Goal: Task Accomplishment & Management: Manage account settings

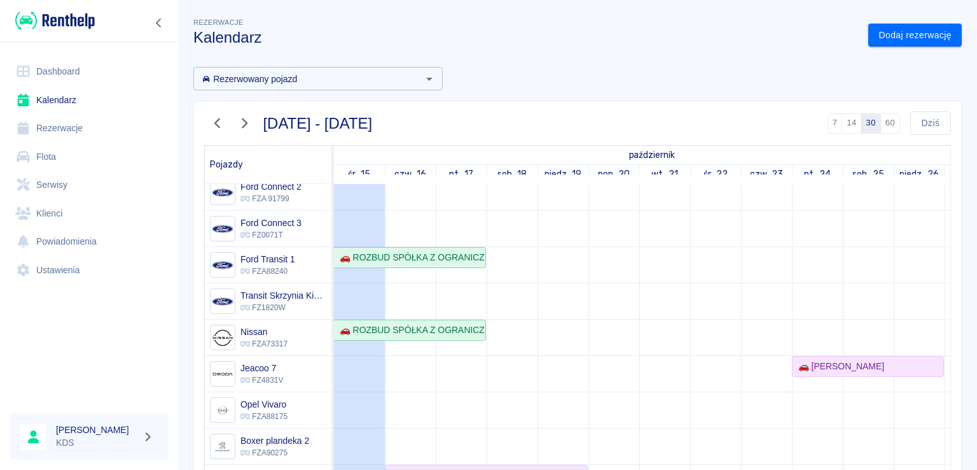
scroll to position [225, 0]
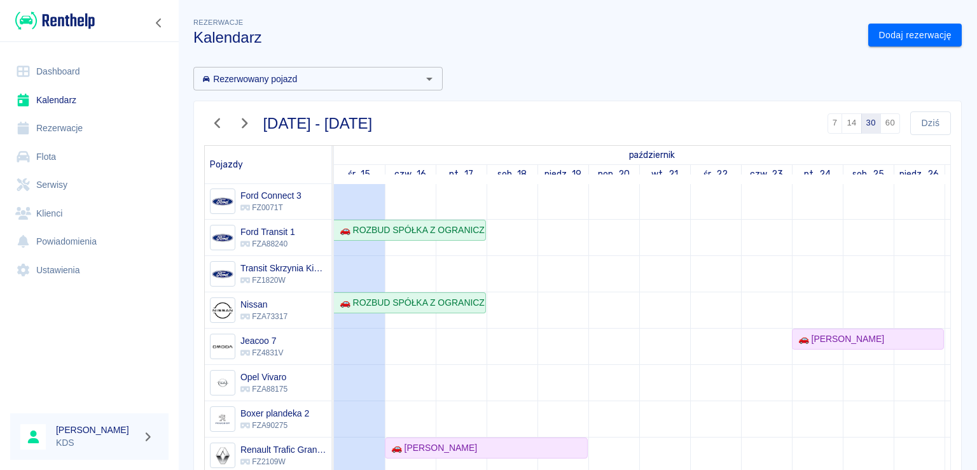
click at [43, 123] on link "Rezerwacje" at bounding box center [89, 128] width 158 height 29
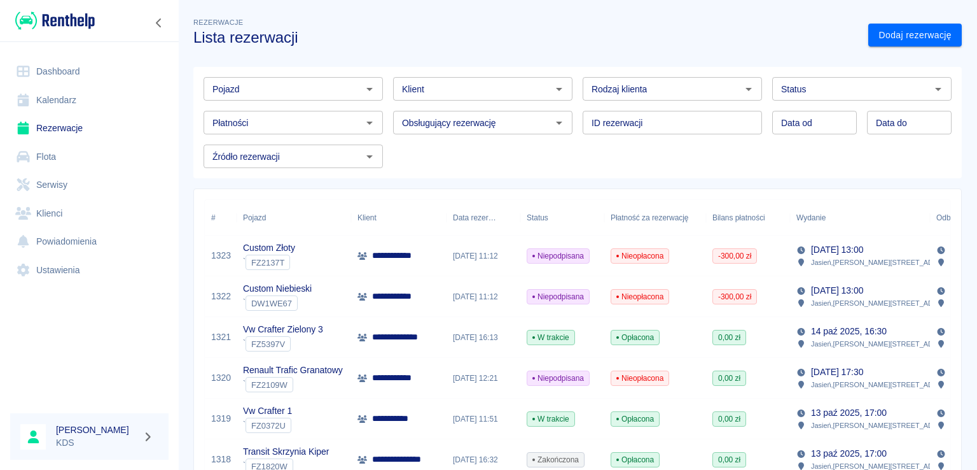
click at [76, 102] on link "Kalendarz" at bounding box center [89, 100] width 158 height 29
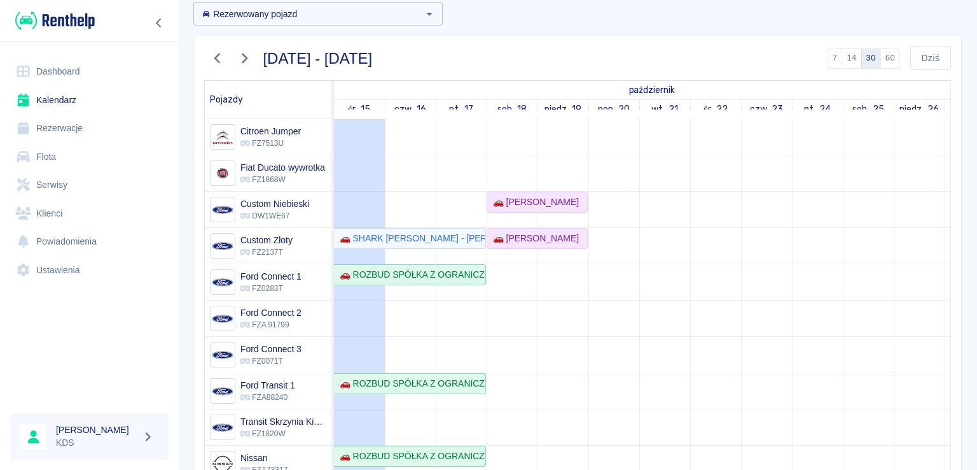
scroll to position [64, 0]
click at [216, 60] on icon "button" at bounding box center [217, 60] width 6 height 10
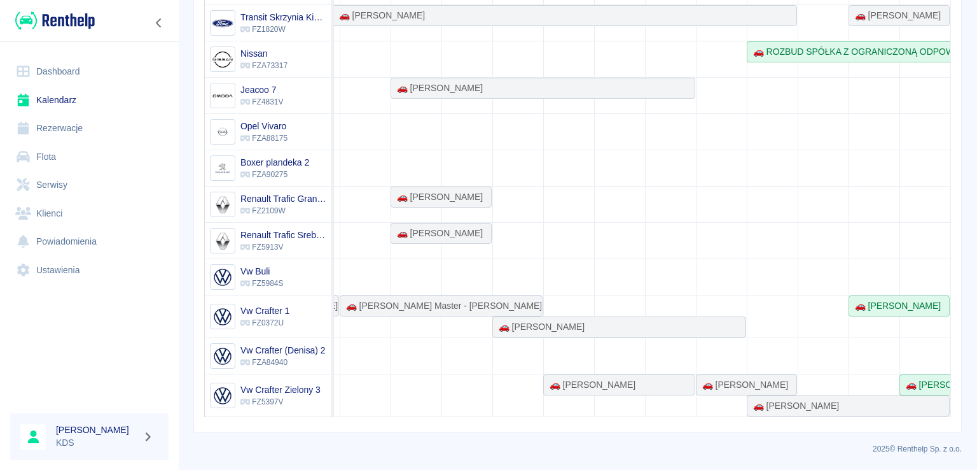
scroll to position [0, 929]
click at [878, 299] on div "🚗 [PERSON_NAME]" at bounding box center [895, 305] width 91 height 13
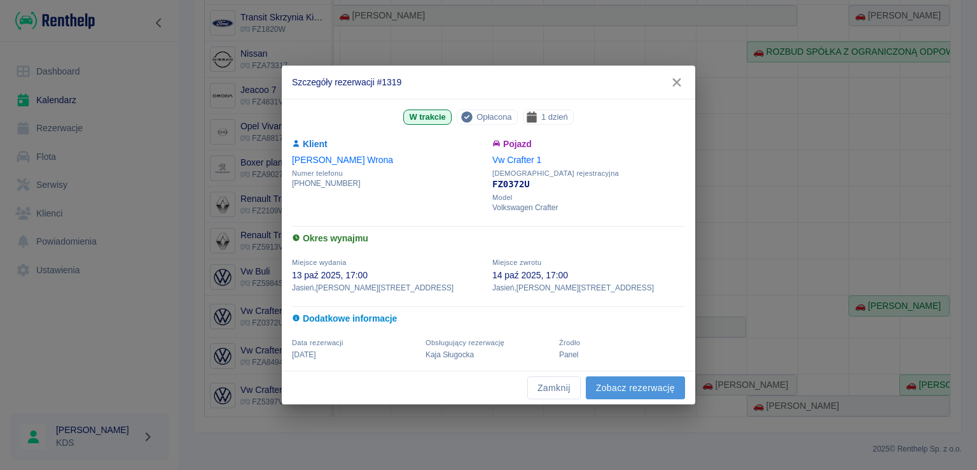
click at [603, 386] on link "Zobacz rezerwację" at bounding box center [635, 388] width 99 height 24
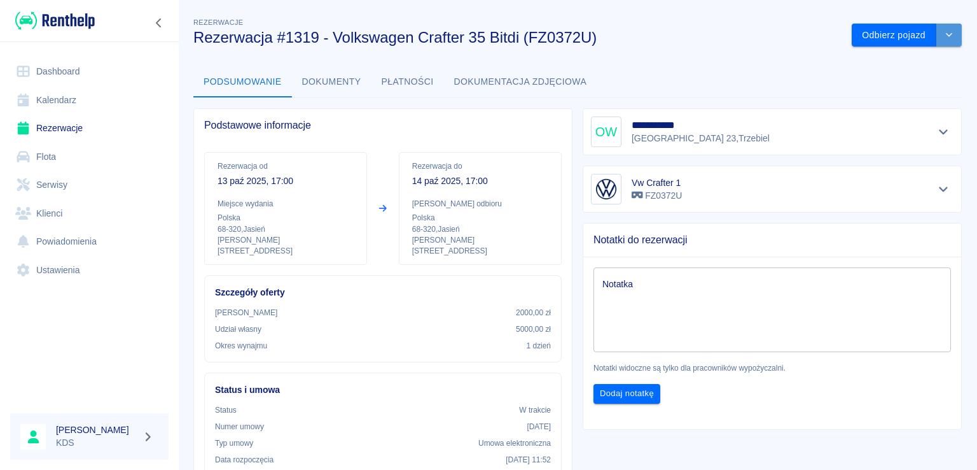
click at [944, 38] on icon "drop-down" at bounding box center [949, 35] width 10 height 8
click at [878, 36] on button "Odbierz pojazd" at bounding box center [894, 36] width 85 height 24
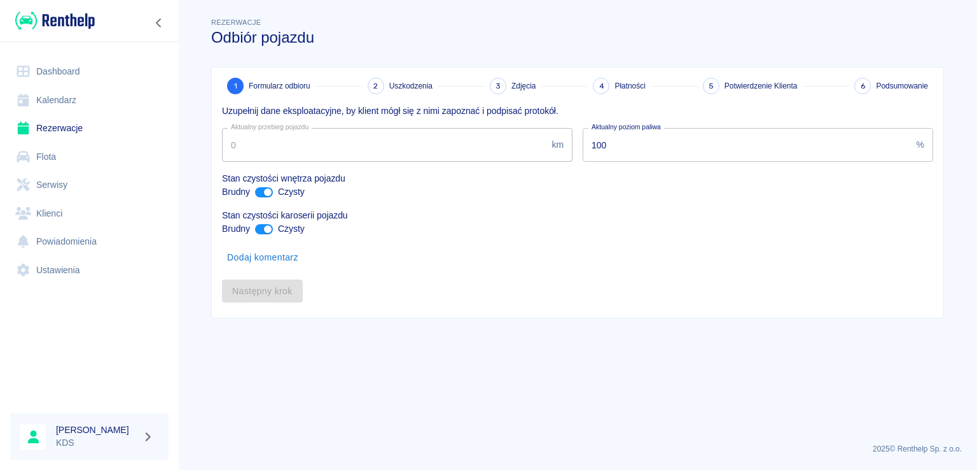
type input "131878"
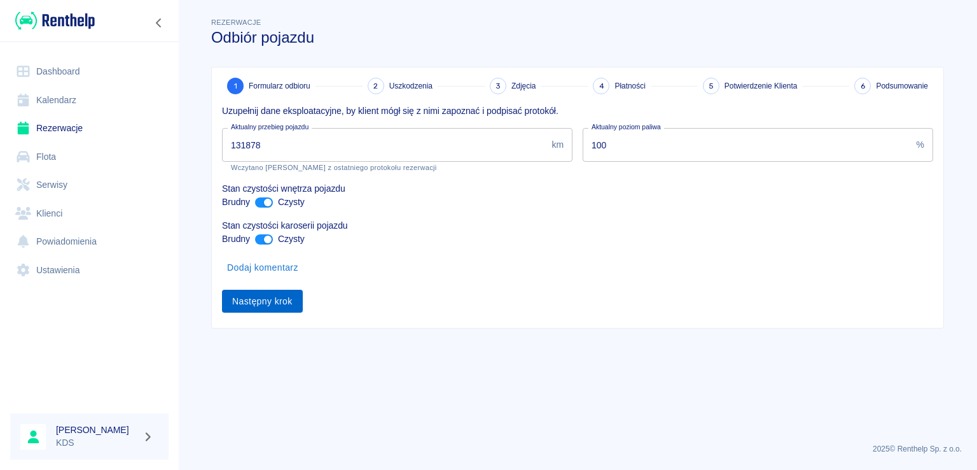
click at [281, 306] on button "Następny krok" at bounding box center [262, 302] width 81 height 24
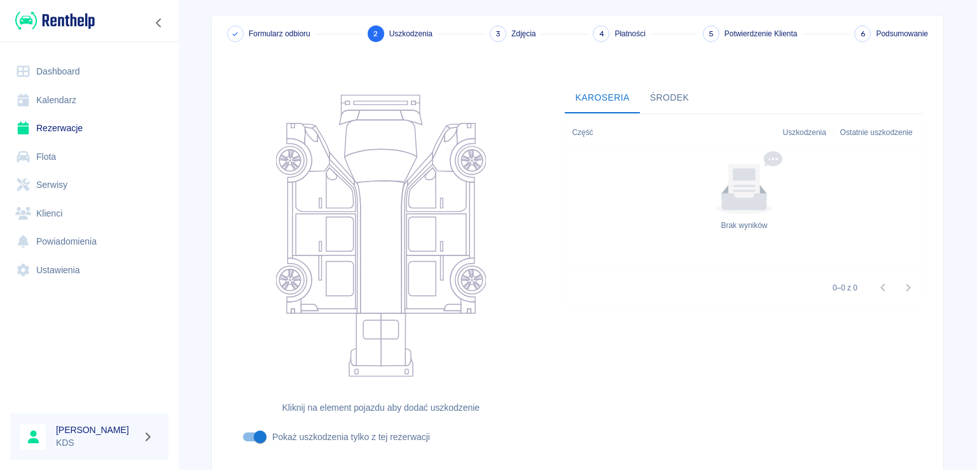
scroll to position [137, 0]
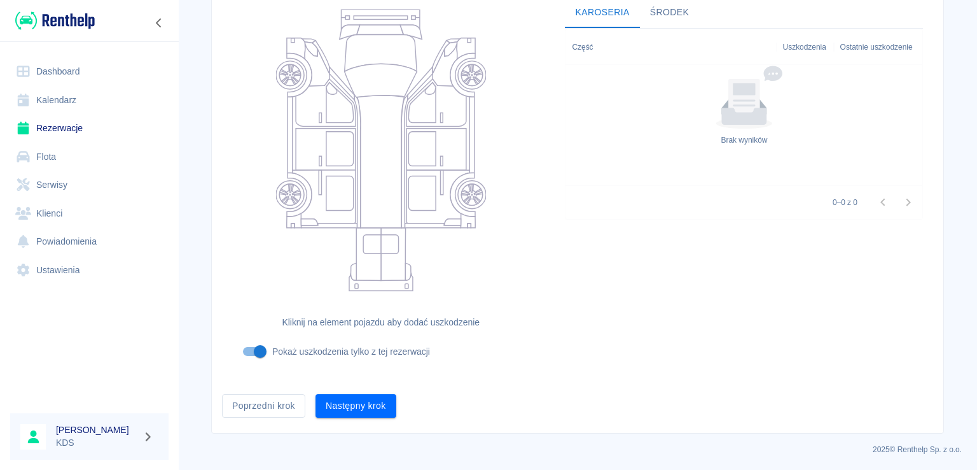
click at [374, 388] on div "Następny krok" at bounding box center [350, 401] width 91 height 34
click at [375, 395] on button "Następny krok" at bounding box center [356, 406] width 81 height 24
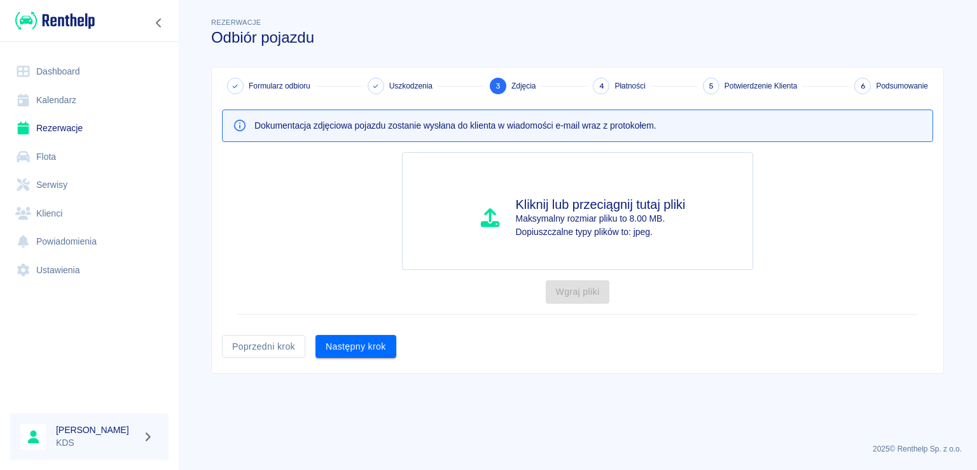
scroll to position [0, 0]
click at [351, 346] on button "Następny krok" at bounding box center [356, 347] width 81 height 24
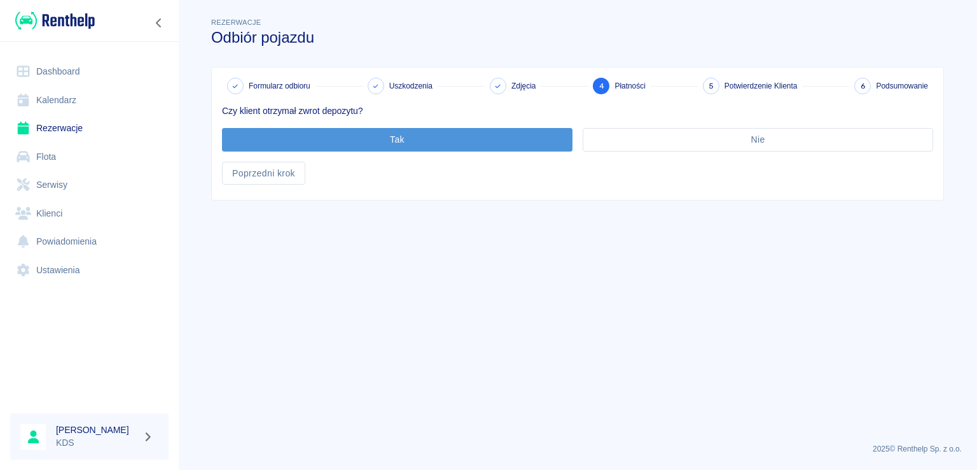
click at [492, 136] on button "Tak" at bounding box center [397, 140] width 351 height 24
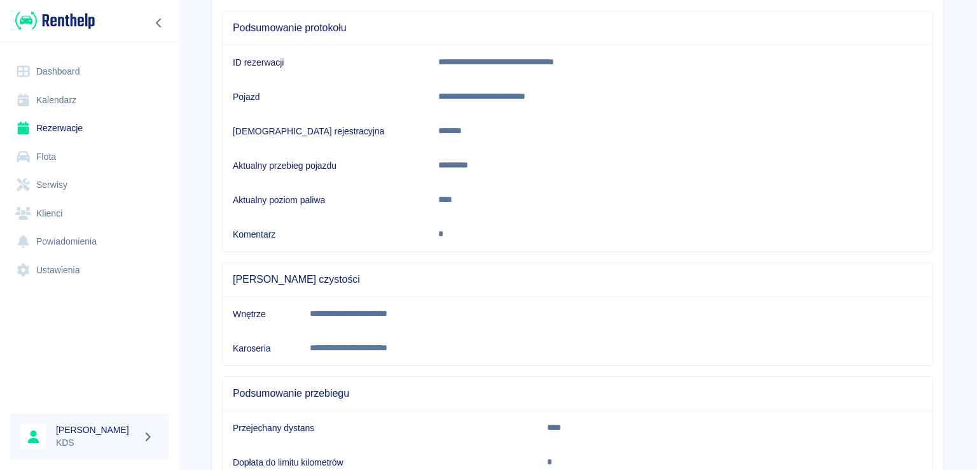
scroll to position [191, 0]
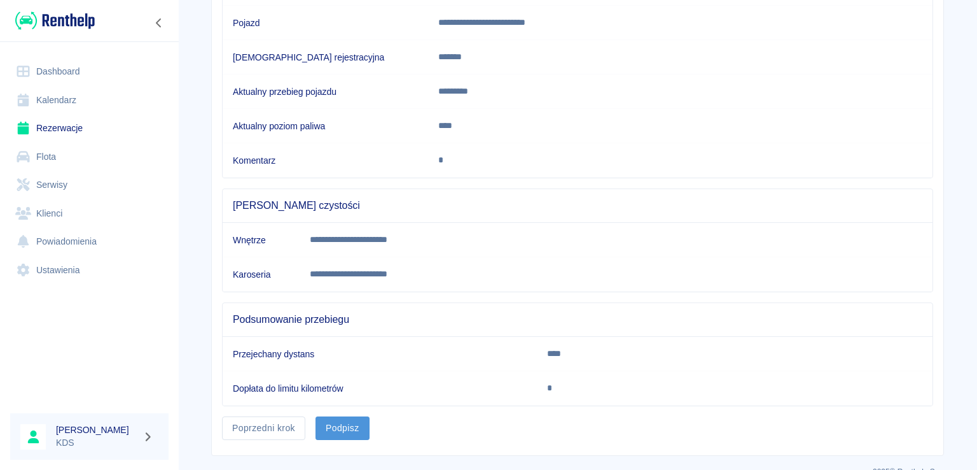
click at [344, 420] on button "Podpisz" at bounding box center [343, 428] width 54 height 24
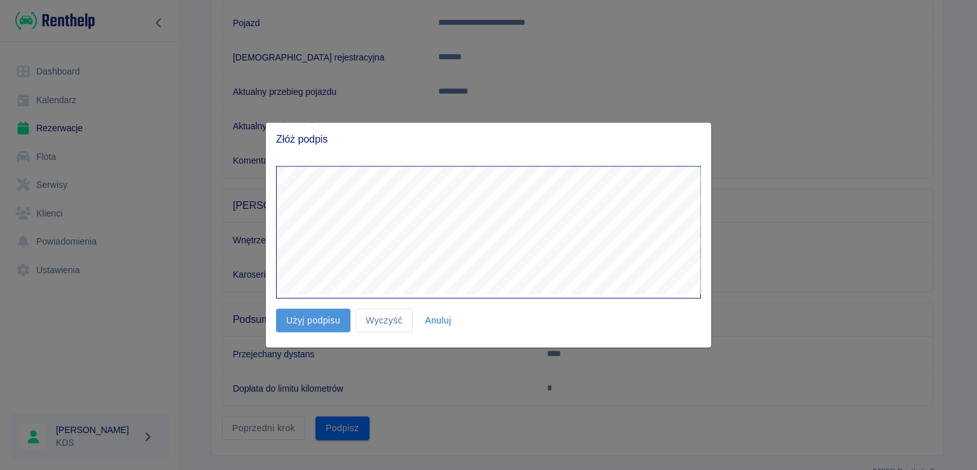
click at [331, 316] on button "Użyj podpisu" at bounding box center [313, 321] width 74 height 24
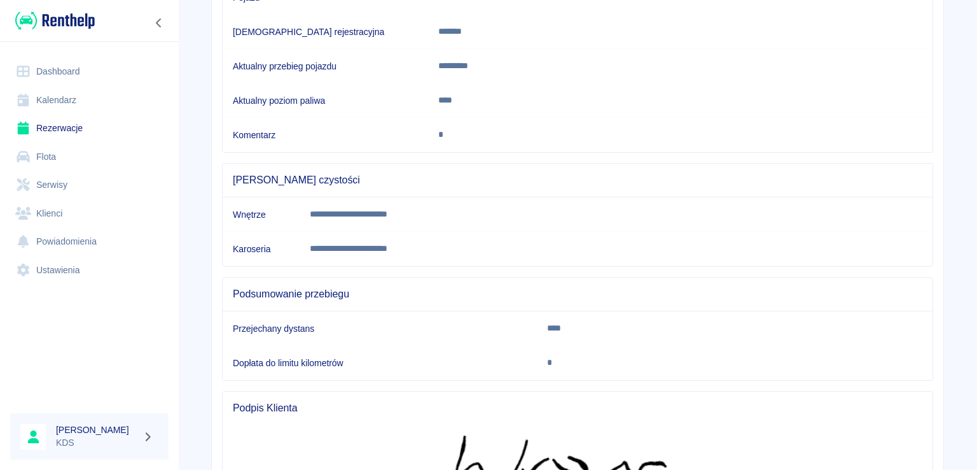
scroll to position [377, 0]
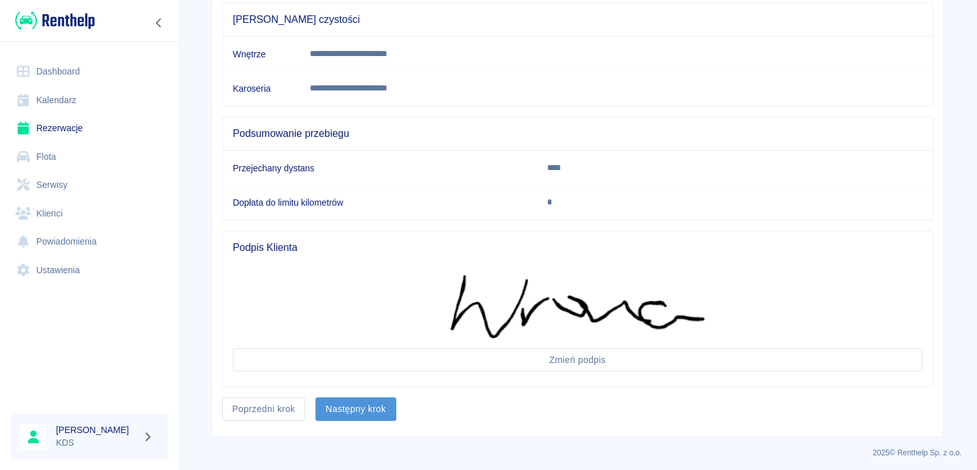
click at [363, 403] on button "Następny krok" at bounding box center [356, 409] width 81 height 24
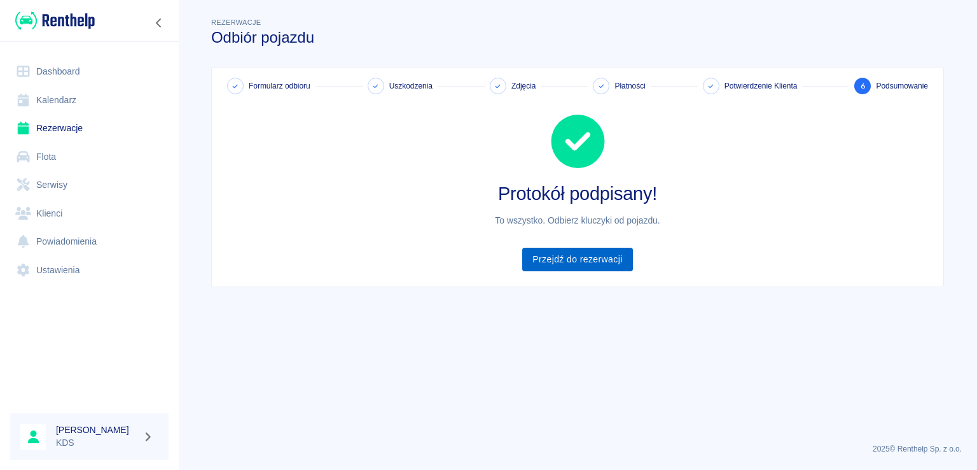
click at [536, 262] on link "Przejdź do rezerwacji" at bounding box center [577, 260] width 110 height 24
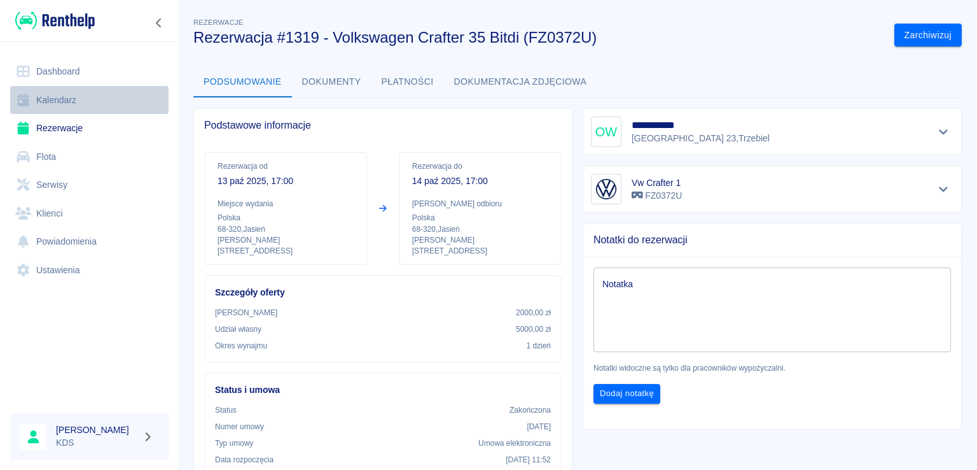
click at [72, 99] on link "Kalendarz" at bounding box center [89, 100] width 158 height 29
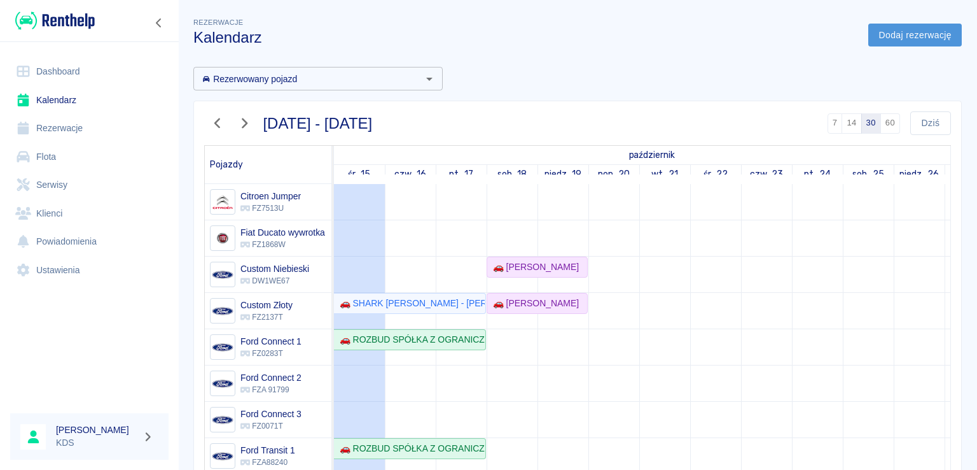
click at [883, 43] on link "Dodaj rezerwację" at bounding box center [916, 36] width 94 height 24
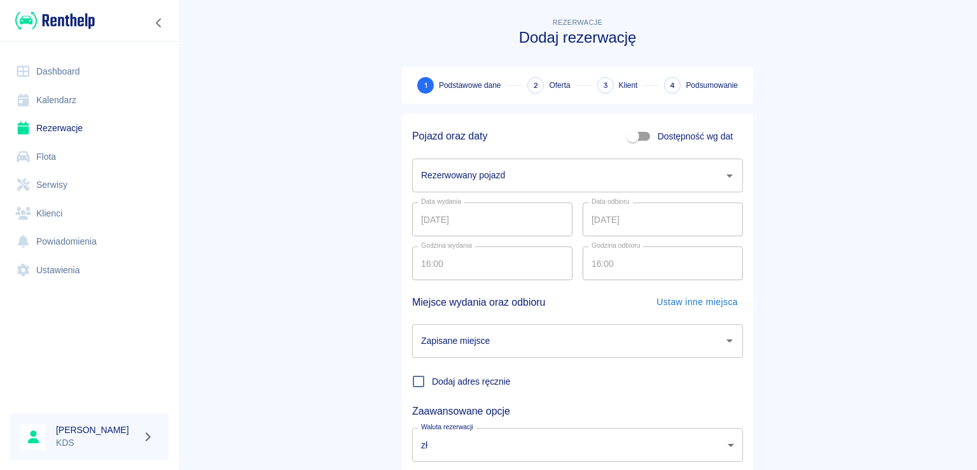
click at [535, 182] on input "Rezerwowany pojazd" at bounding box center [568, 175] width 300 height 22
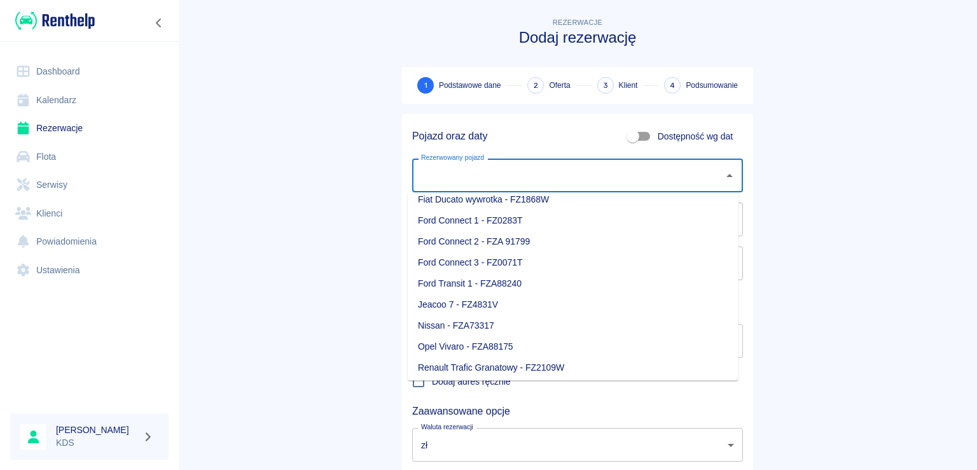
scroll to position [64, 0]
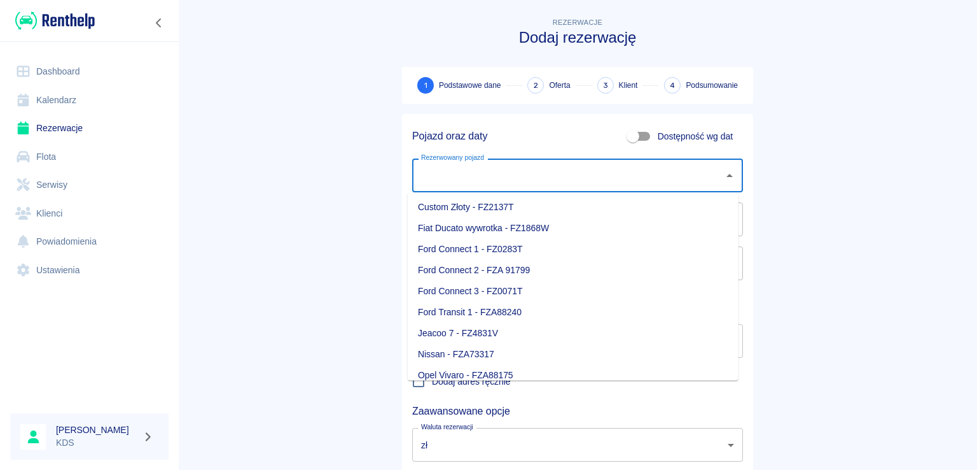
click at [505, 308] on li "Ford Transit 1 - FZA88240" at bounding box center [573, 312] width 331 height 21
type input "Ford Transit 1 - FZA88240"
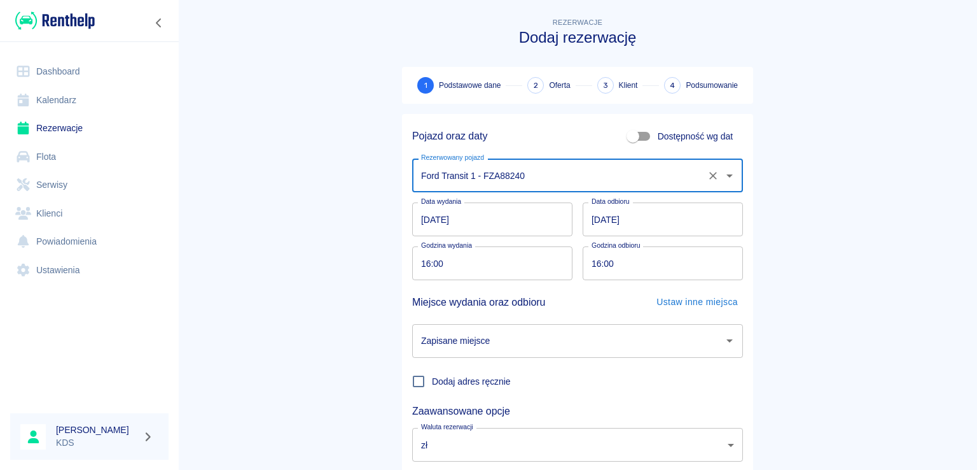
click at [524, 227] on input "[DATE]" at bounding box center [492, 219] width 160 height 34
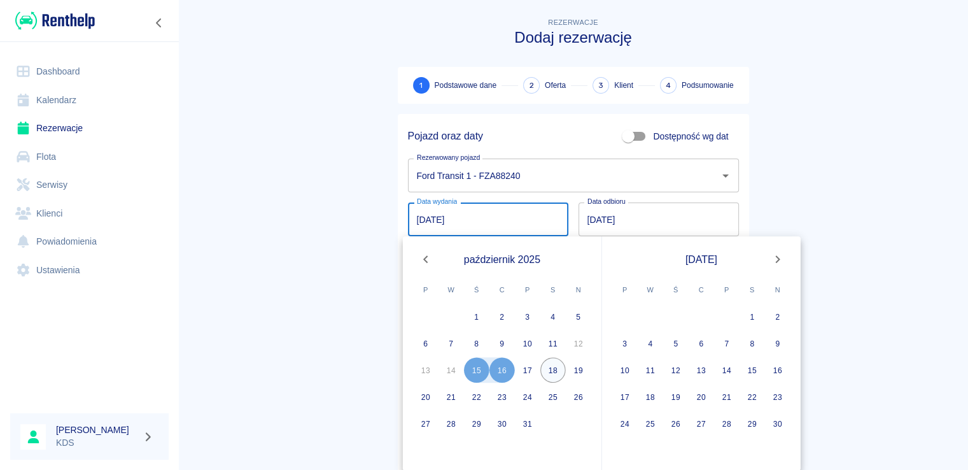
click at [556, 363] on button "18" at bounding box center [552, 369] width 25 height 25
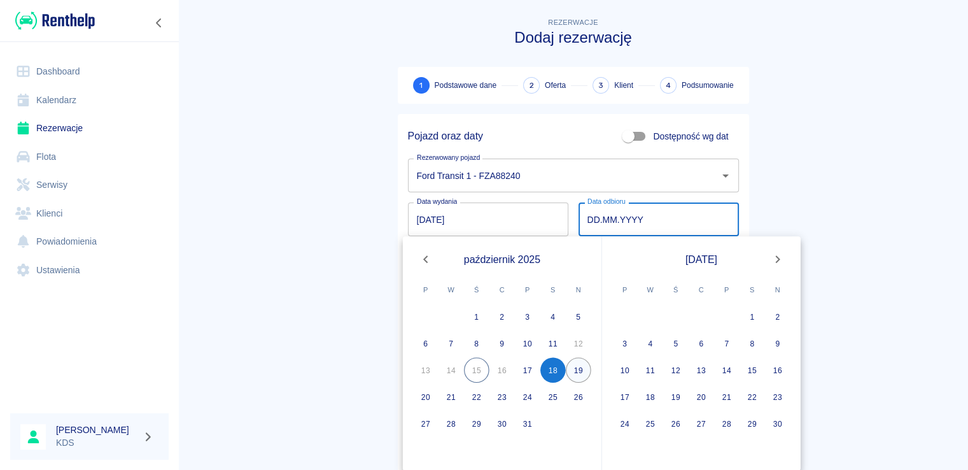
type input "[DATE]"
click at [580, 365] on button "19" at bounding box center [578, 369] width 25 height 25
type input "[DATE]"
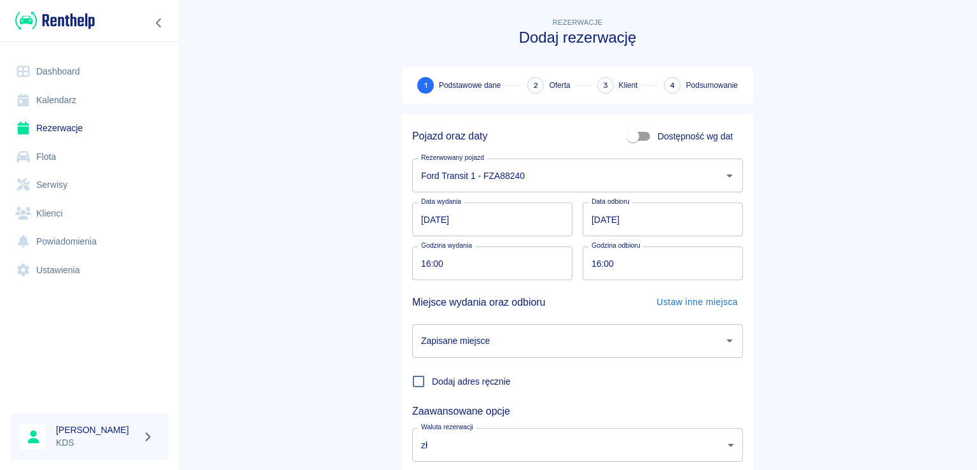
click at [491, 258] on input "16:00" at bounding box center [487, 263] width 151 height 34
type input "08:00"
click at [679, 269] on input "16:00" at bounding box center [658, 263] width 151 height 34
type input "19:00"
click at [652, 214] on input "[DATE]" at bounding box center [663, 219] width 160 height 34
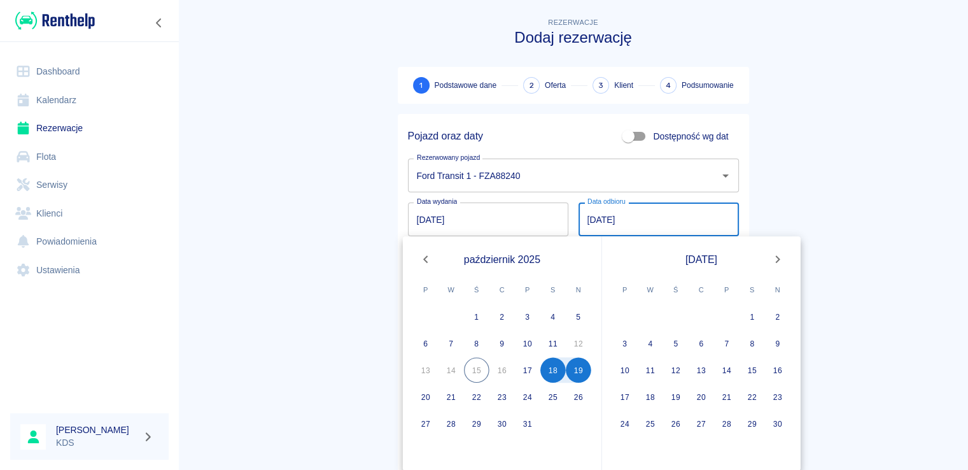
click at [652, 214] on input "[DATE]" at bounding box center [658, 219] width 160 height 34
click at [554, 367] on button "18" at bounding box center [552, 369] width 25 height 25
type input "[DATE]"
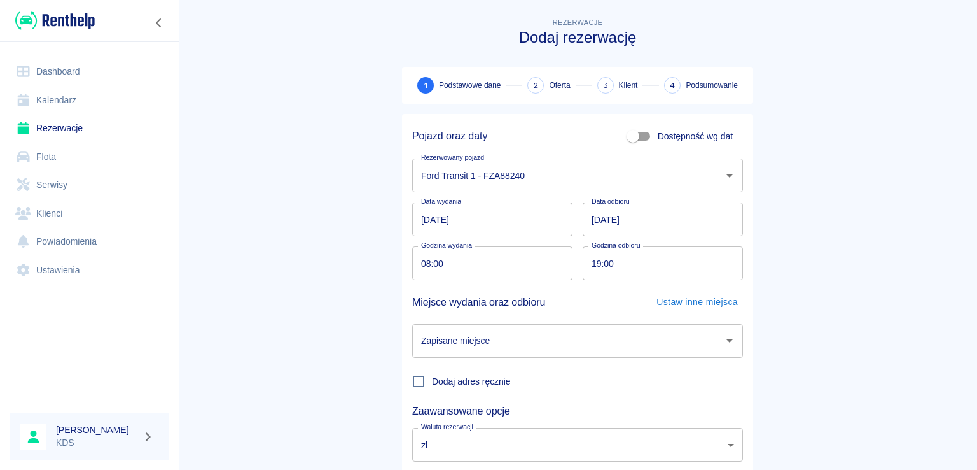
click at [575, 344] on input "Zapisane miejsce" at bounding box center [568, 341] width 300 height 22
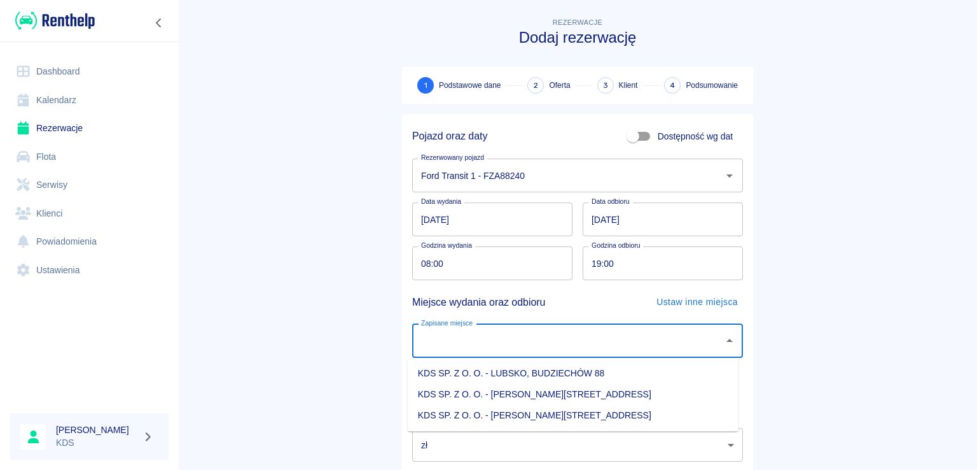
click at [580, 377] on li "KDS SP. Z O. O. - LUBSKO, BUDZIECHÓW 88" at bounding box center [573, 373] width 331 height 21
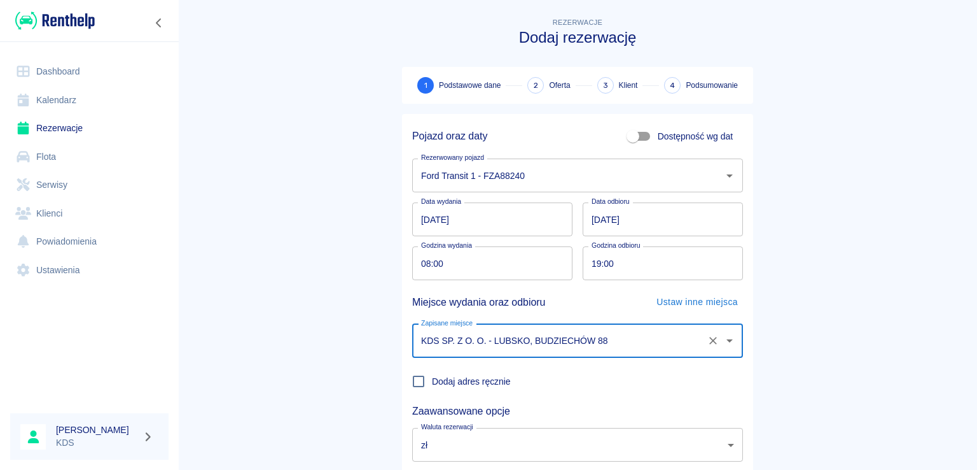
click at [627, 335] on input "KDS SP. Z O. O. - LUBSKO, BUDZIECHÓW 88" at bounding box center [560, 341] width 284 height 22
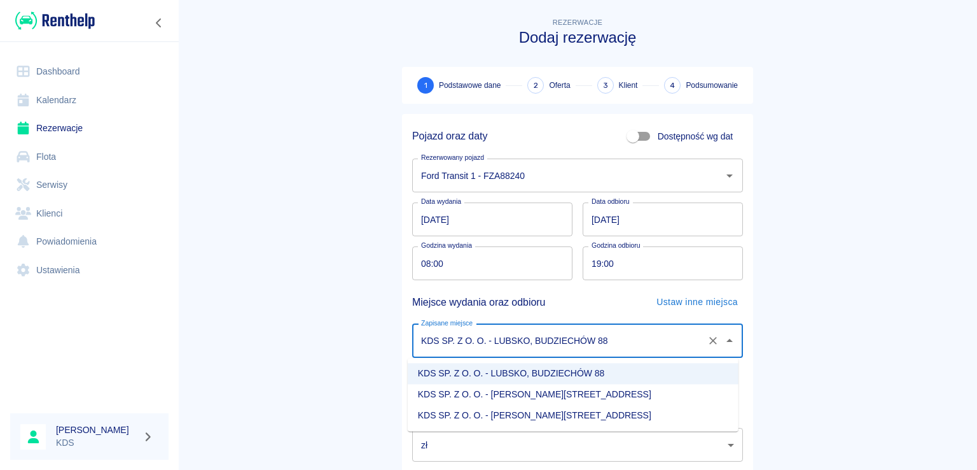
drag, startPoint x: 587, startPoint y: 416, endPoint x: 599, endPoint y: 389, distance: 28.8
click at [585, 416] on li "KDS SP. Z O. O. - [PERSON_NAME][STREET_ADDRESS]" at bounding box center [573, 415] width 331 height 21
type input "KDS SP. Z O. O. - [PERSON_NAME][STREET_ADDRESS]"
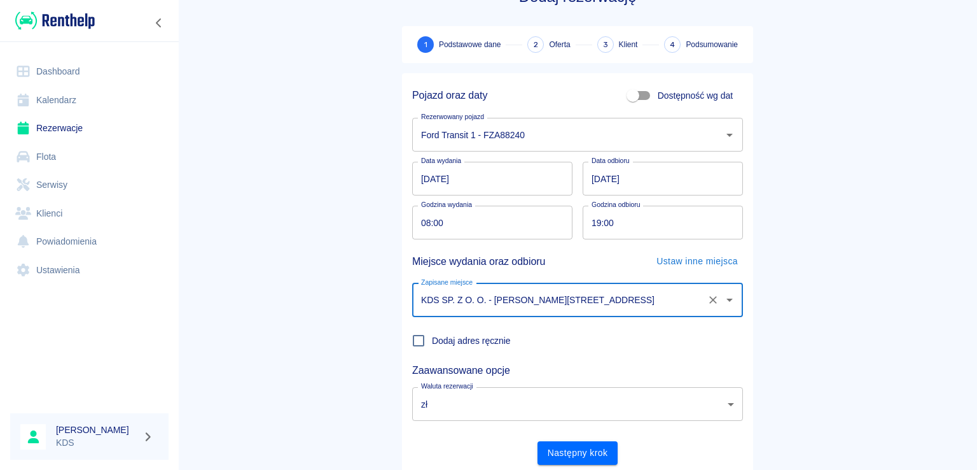
scroll to position [83, 0]
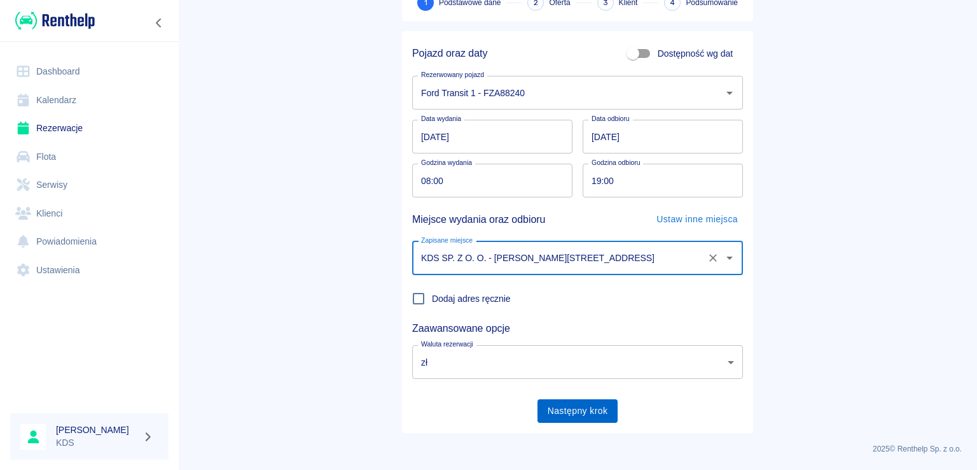
click at [564, 403] on button "Następny krok" at bounding box center [578, 411] width 81 height 24
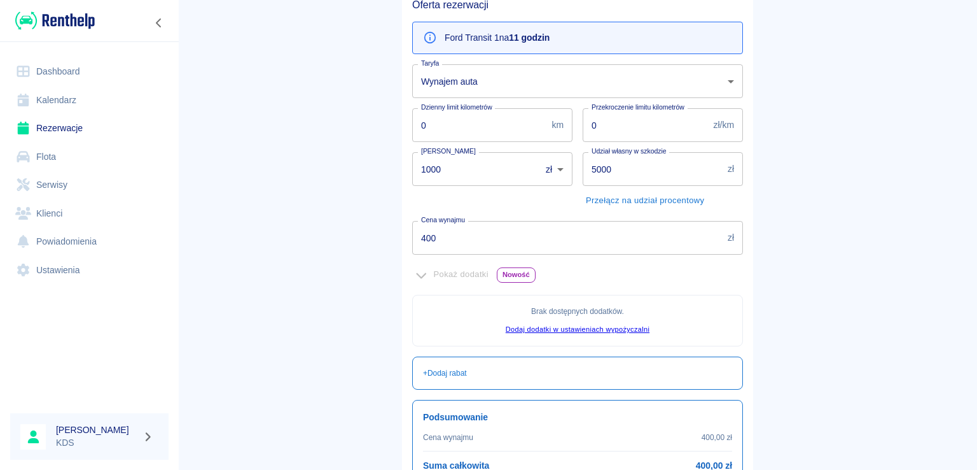
scroll to position [127, 0]
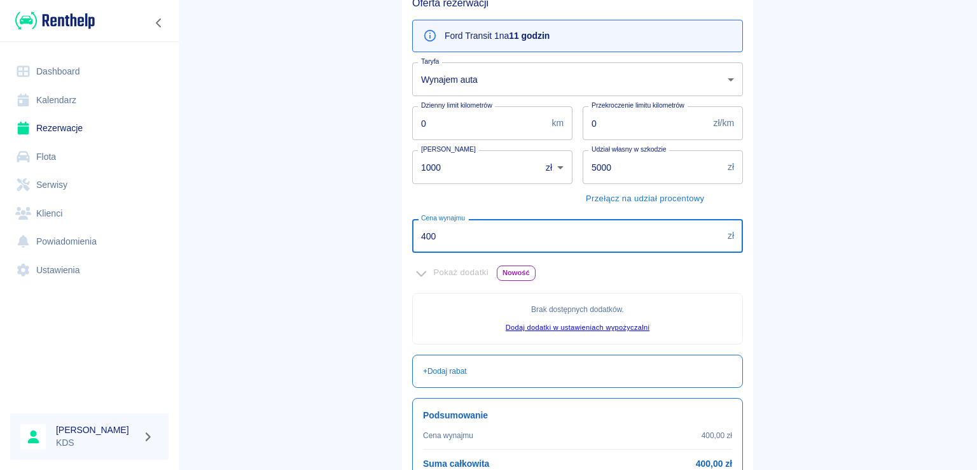
click at [445, 232] on input "400" at bounding box center [567, 236] width 311 height 34
type input "349"
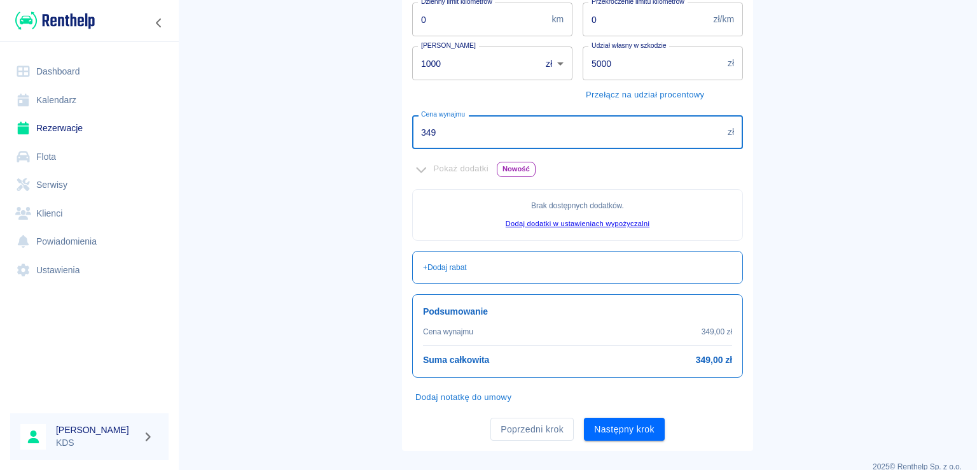
scroll to position [248, 0]
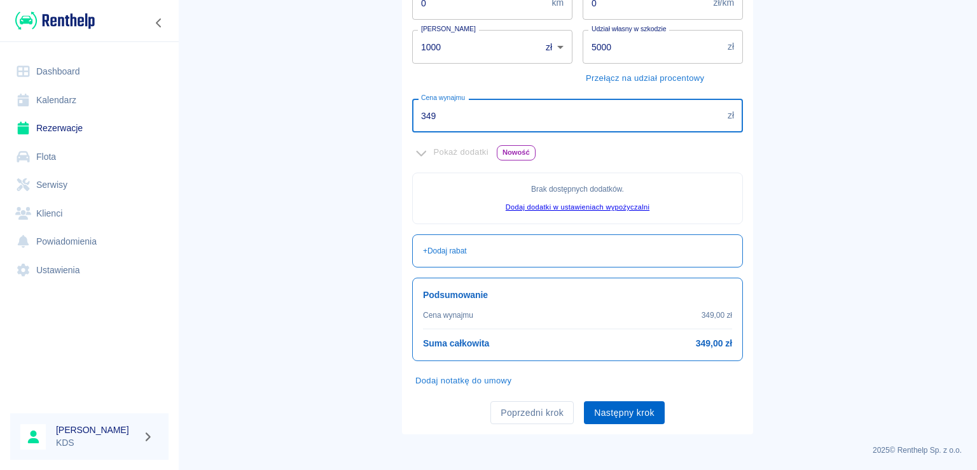
click at [602, 410] on button "Następny krok" at bounding box center [624, 413] width 81 height 24
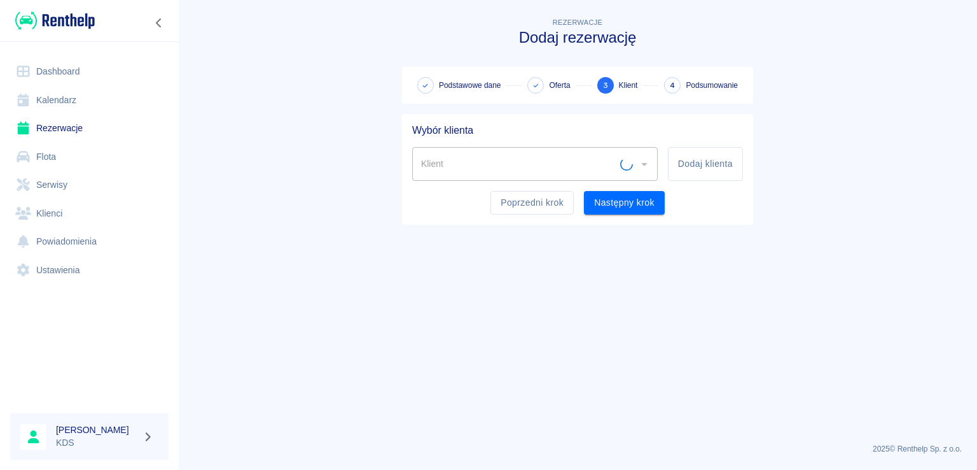
scroll to position [0, 0]
click at [501, 199] on button "Poprzedni krok" at bounding box center [532, 203] width 83 height 24
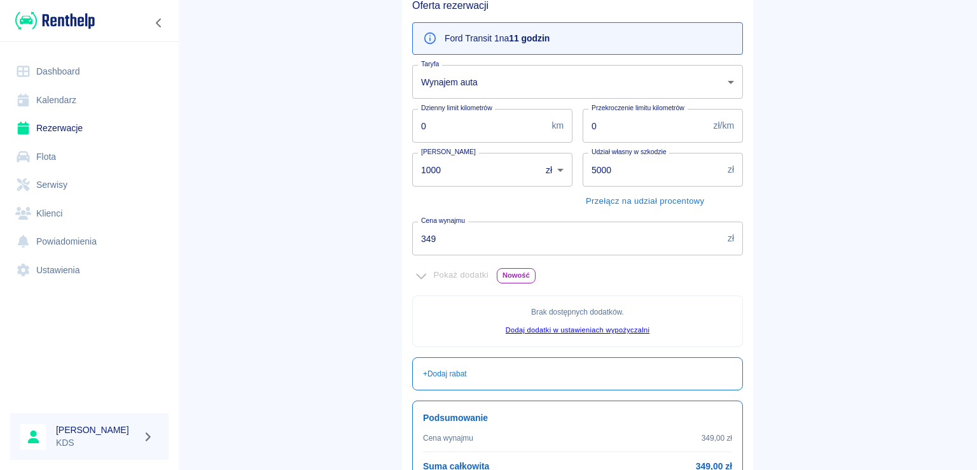
scroll to position [127, 0]
click at [468, 242] on input "349" at bounding box center [567, 236] width 311 height 34
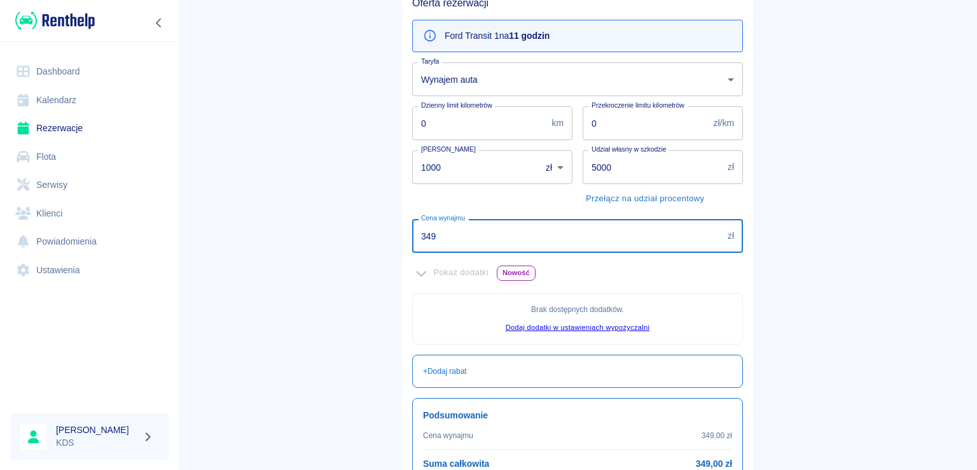
click at [468, 242] on input "349" at bounding box center [567, 236] width 311 height 34
type input "348"
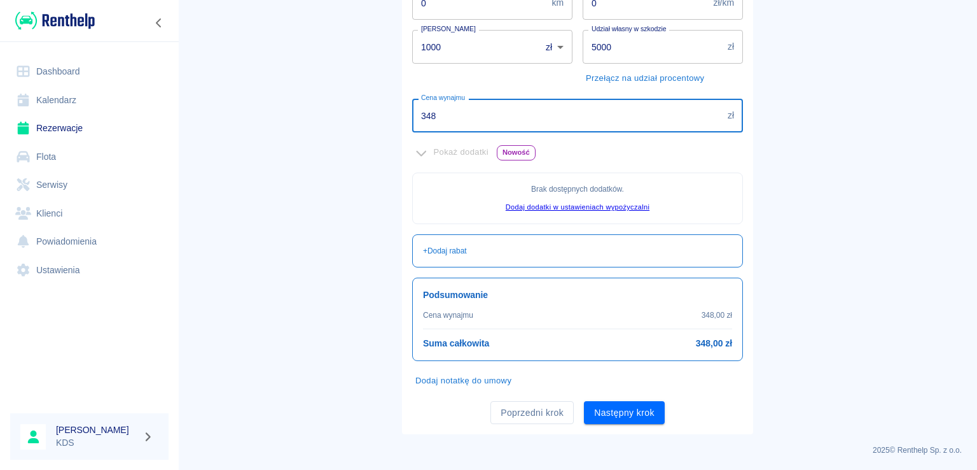
click at [631, 404] on button "Następny krok" at bounding box center [624, 413] width 81 height 24
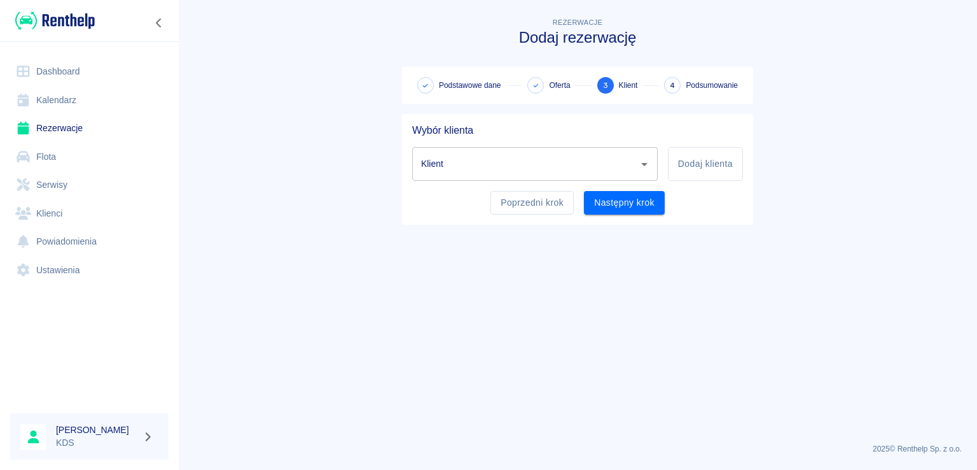
scroll to position [0, 0]
click at [568, 207] on button "Poprzedni krok" at bounding box center [532, 203] width 83 height 24
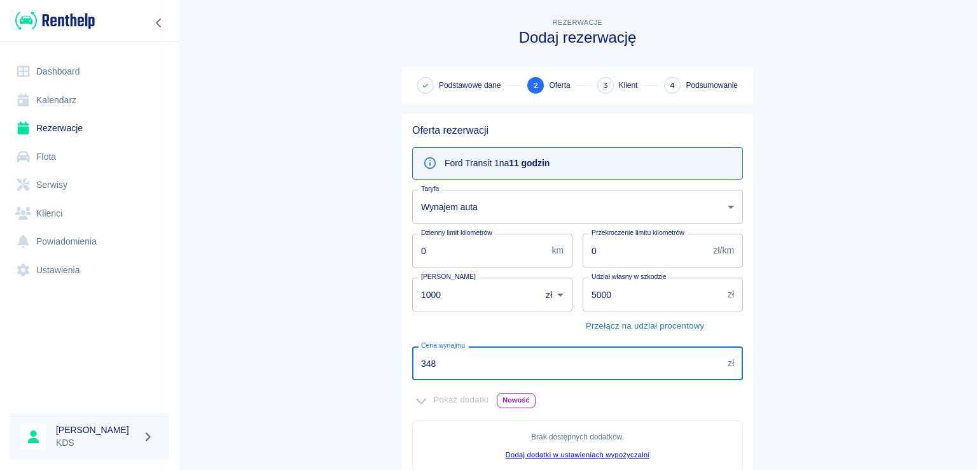
click at [509, 349] on input "348" at bounding box center [567, 363] width 311 height 34
type input "3"
type input "350"
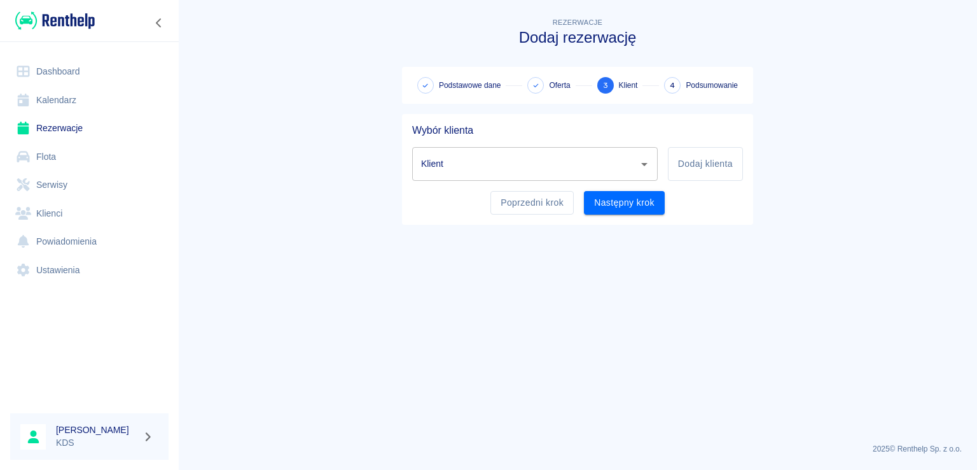
click at [489, 200] on div "Poprzedni krok Następny krok" at bounding box center [572, 198] width 341 height 34
click at [545, 214] on div "Wybór klienta Klient Klient Dodaj klienta Poprzedni krok Następny krok" at bounding box center [577, 169] width 351 height 111
click at [547, 209] on button "Poprzedni krok" at bounding box center [532, 203] width 83 height 24
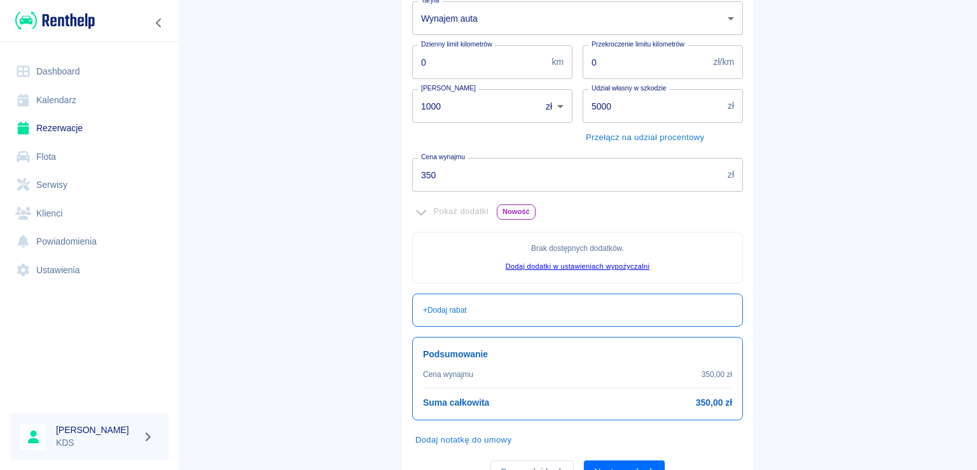
scroll to position [191, 0]
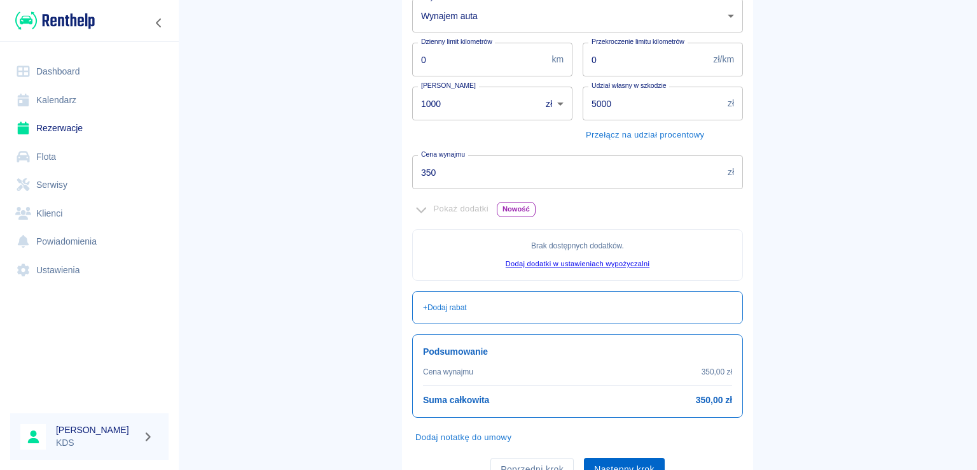
click at [610, 462] on button "Następny krok" at bounding box center [624, 470] width 81 height 24
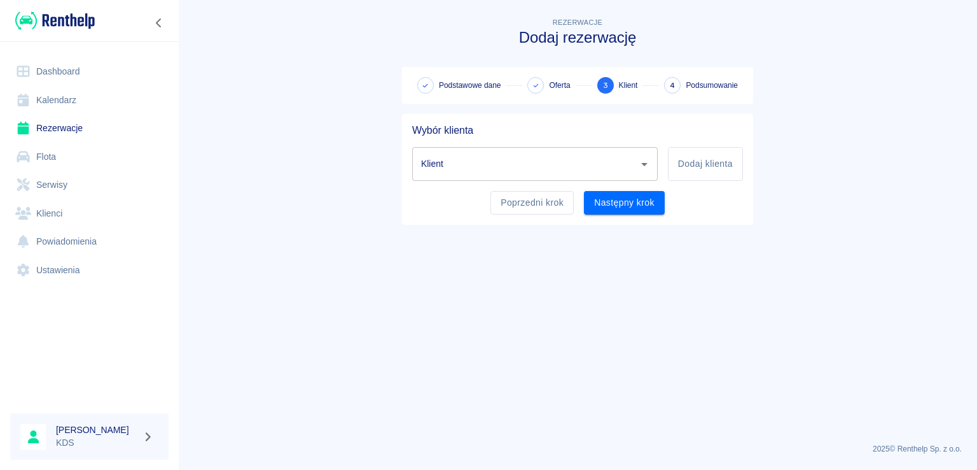
scroll to position [0, 0]
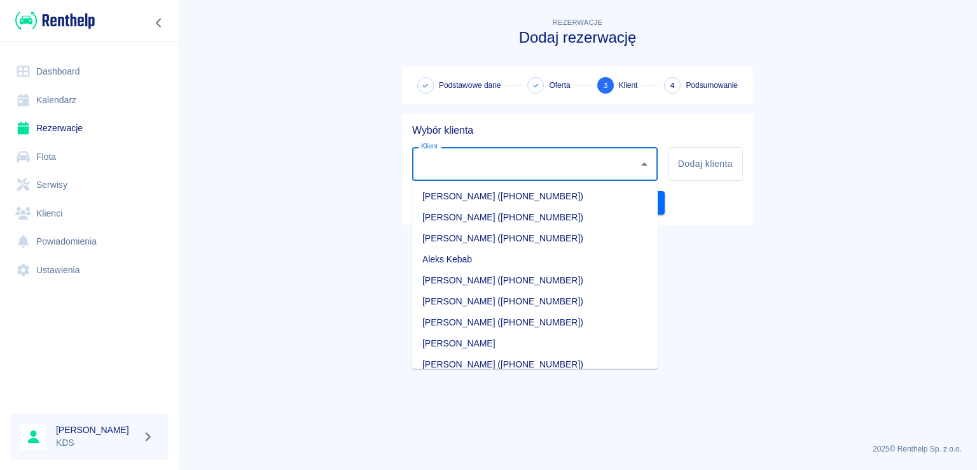
click at [632, 161] on input "Klient" at bounding box center [525, 164] width 215 height 22
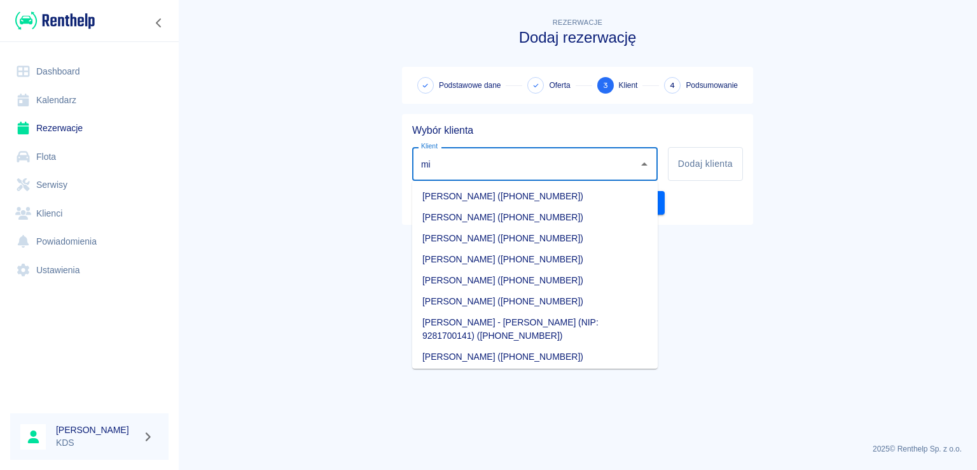
type input "m"
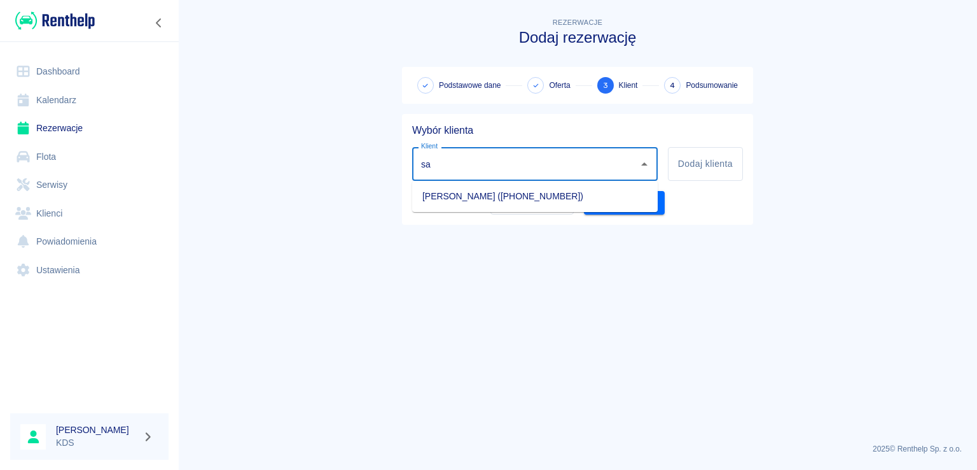
type input "s"
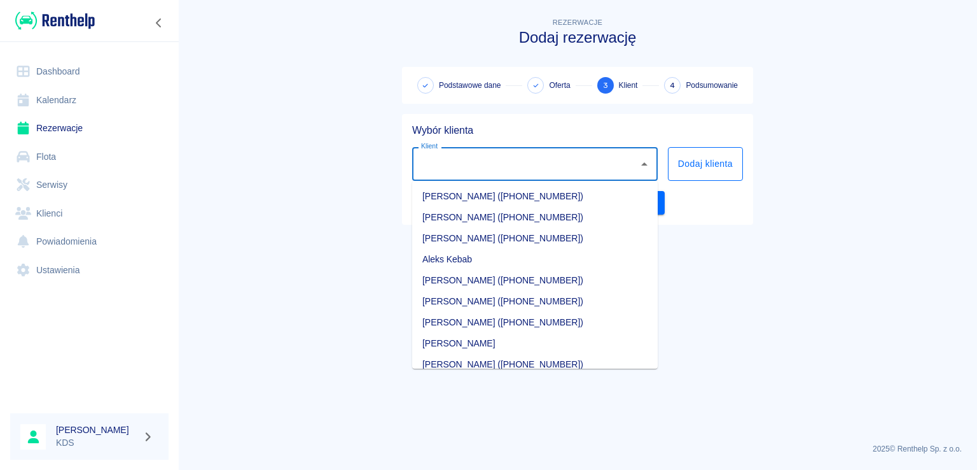
click at [721, 166] on button "Dodaj klienta" at bounding box center [705, 164] width 75 height 34
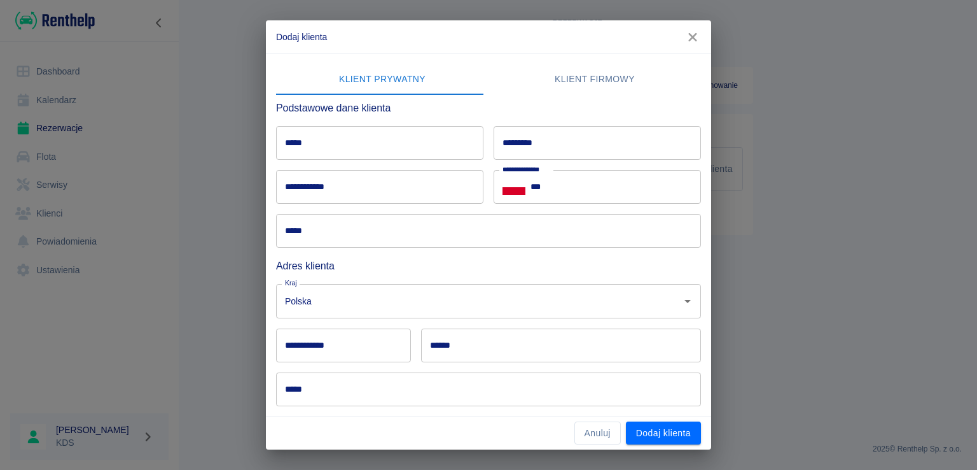
click at [433, 140] on input "*****" at bounding box center [379, 143] width 207 height 34
type input "********"
click at [517, 146] on input "*********" at bounding box center [597, 143] width 207 height 34
type input "*"
type input "*******"
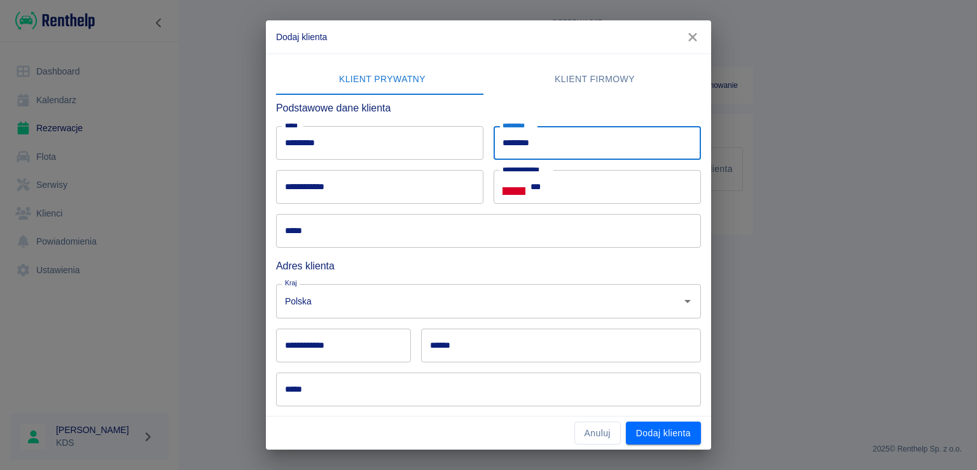
click at [620, 183] on input "***" at bounding box center [616, 187] width 171 height 34
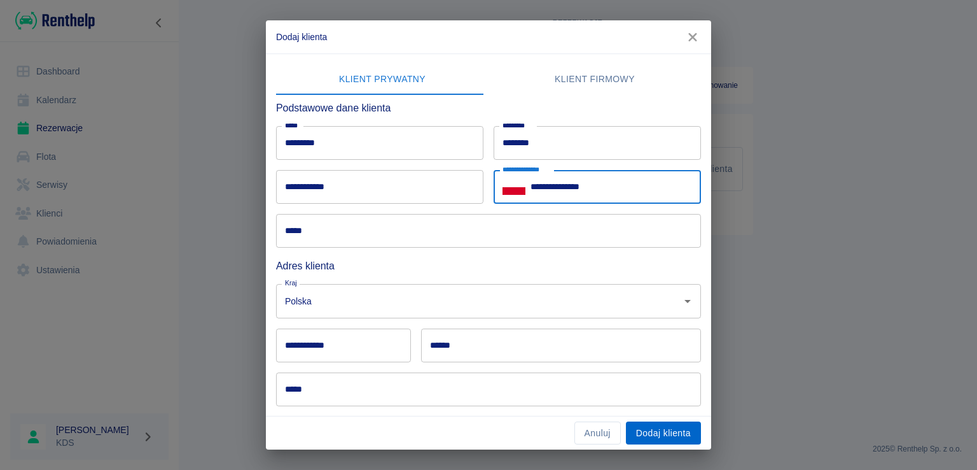
type input "**********"
click at [669, 438] on button "Dodaj klienta" at bounding box center [663, 433] width 75 height 24
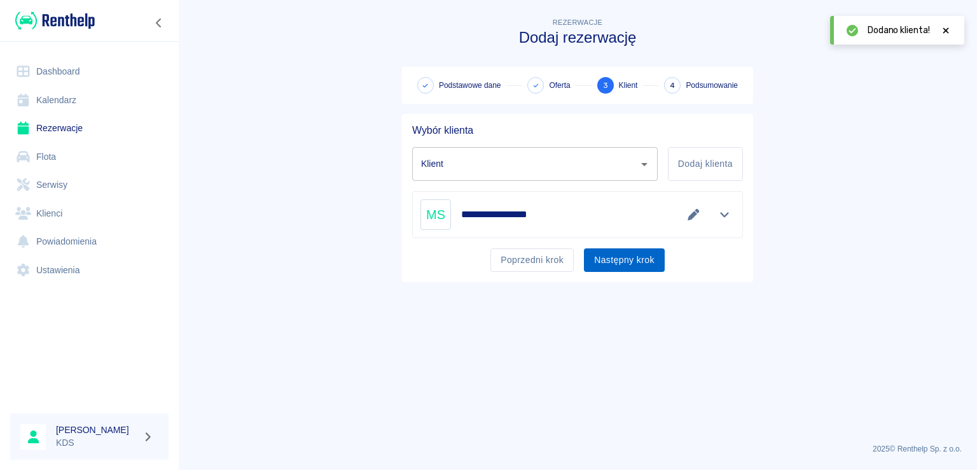
type input "[PERSON_NAME] ([PHONE_NUMBER])"
click at [632, 262] on button "Następny krok" at bounding box center [624, 260] width 81 height 24
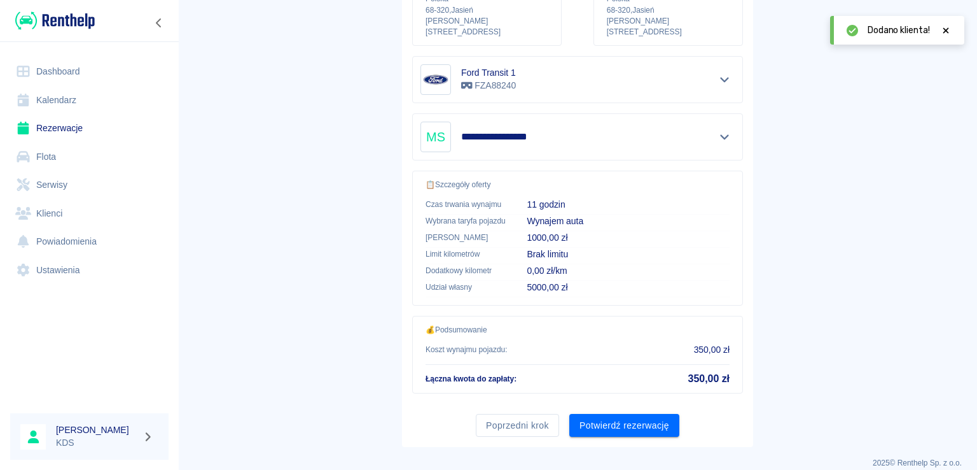
scroll to position [215, 0]
click at [607, 412] on button "Potwierdź rezerwację" at bounding box center [625, 424] width 110 height 24
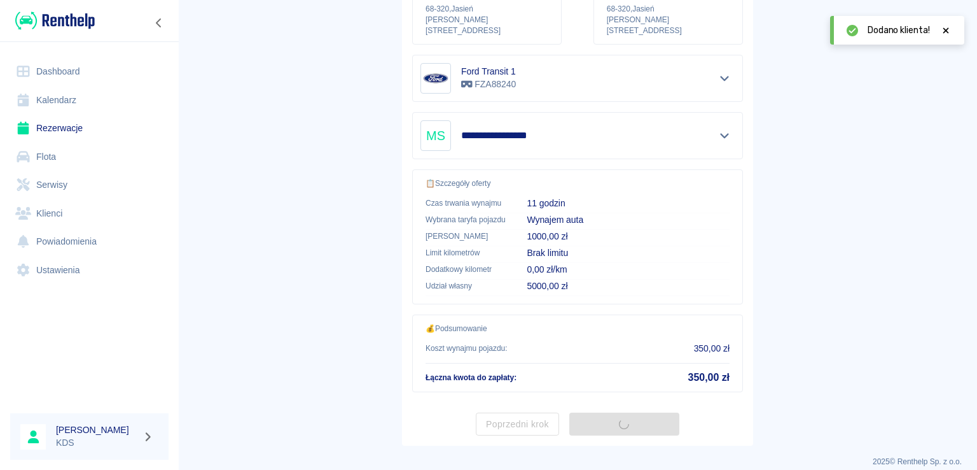
scroll to position [0, 0]
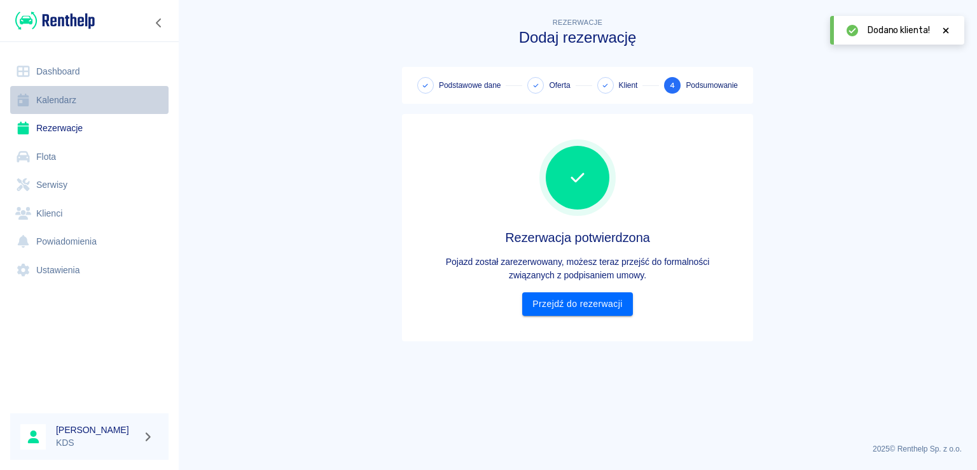
click at [82, 92] on link "Kalendarz" at bounding box center [89, 100] width 158 height 29
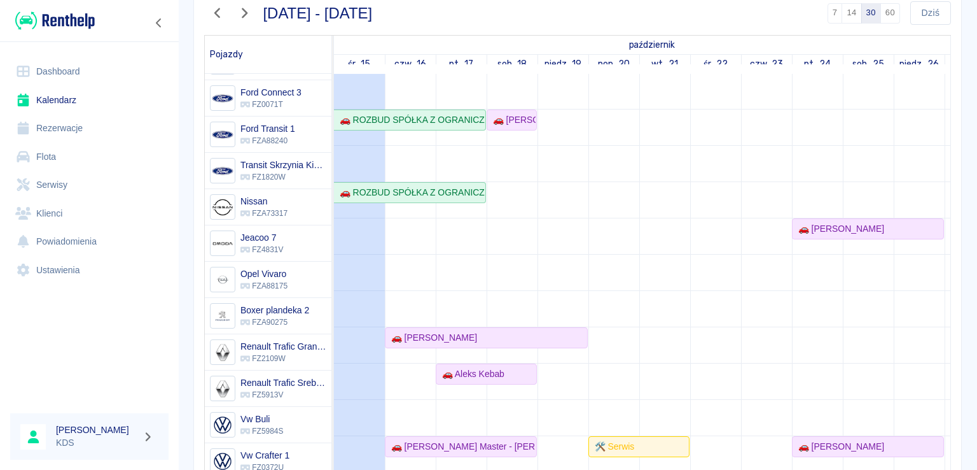
scroll to position [225, 0]
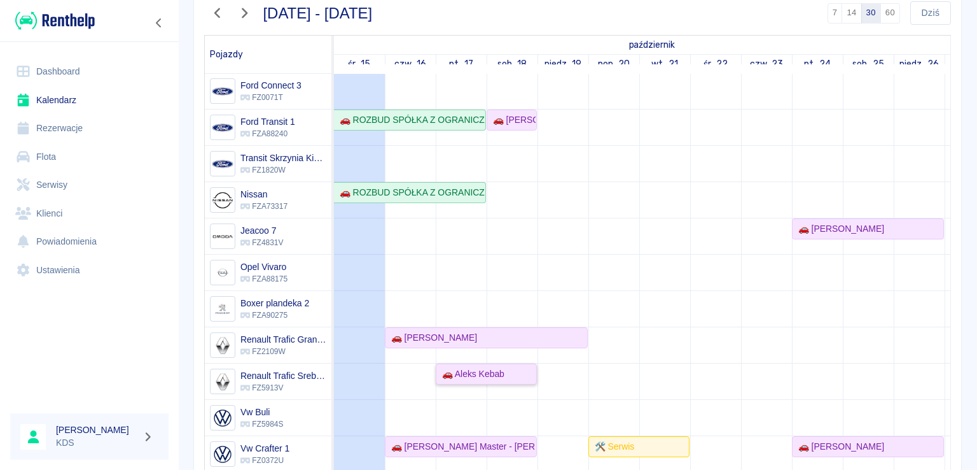
click at [512, 367] on div "🚗 Aleks Kebab" at bounding box center [486, 373] width 99 height 13
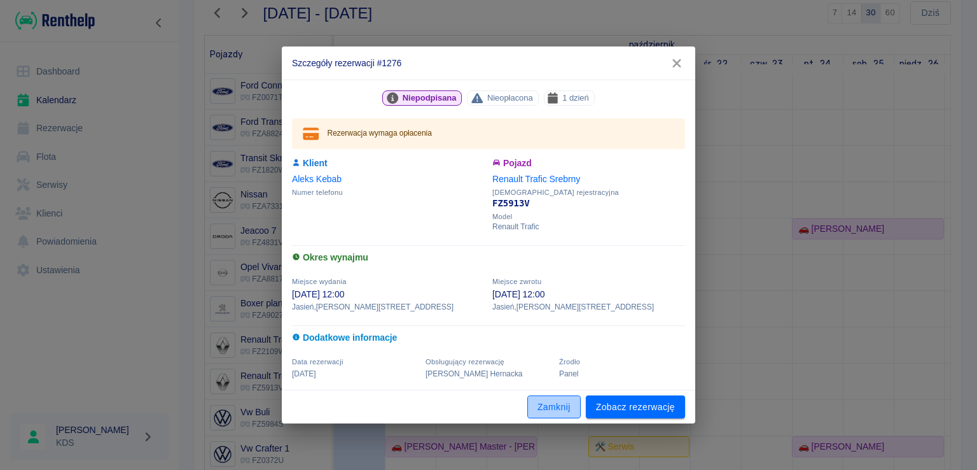
click at [556, 407] on button "Zamknij" at bounding box center [554, 407] width 53 height 24
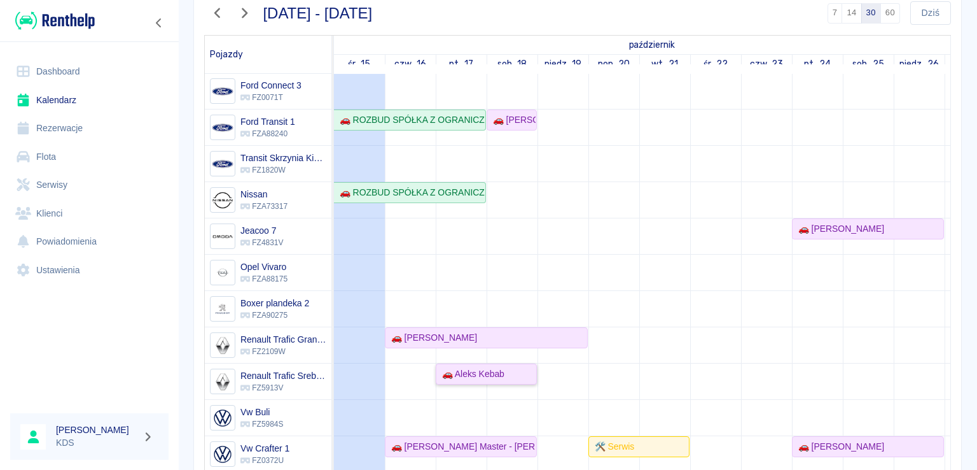
click at [468, 367] on div "🚗 Aleks Kebab" at bounding box center [470, 373] width 67 height 13
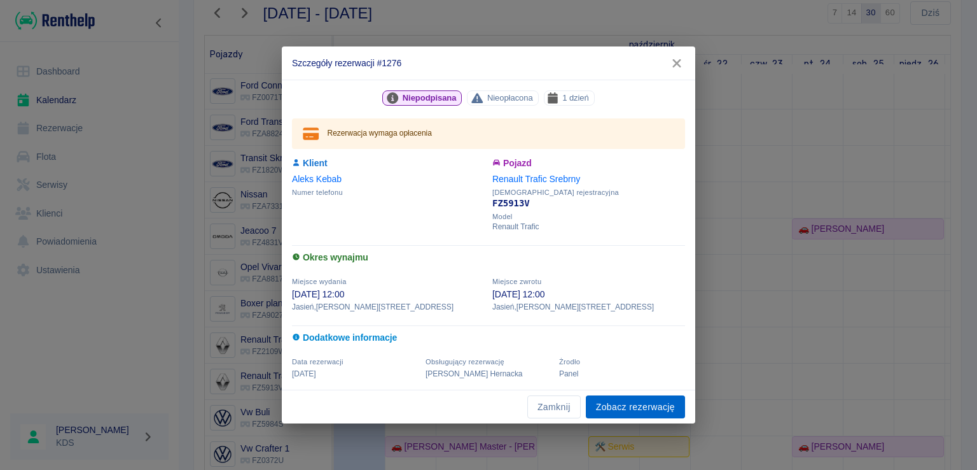
click at [598, 398] on link "Zobacz rezerwację" at bounding box center [635, 407] width 99 height 24
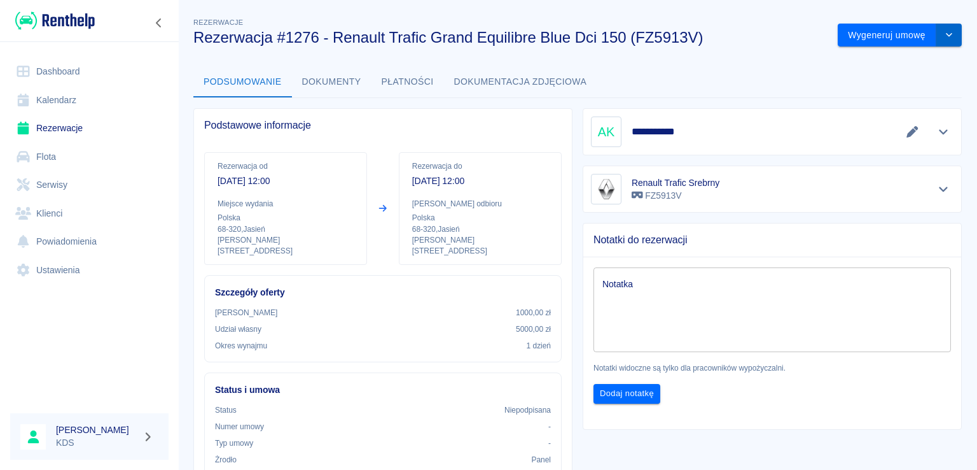
click at [937, 36] on button "drop-down" at bounding box center [949, 36] width 25 height 24
click at [878, 63] on li "Modyfikuj rezerwację" at bounding box center [890, 62] width 103 height 21
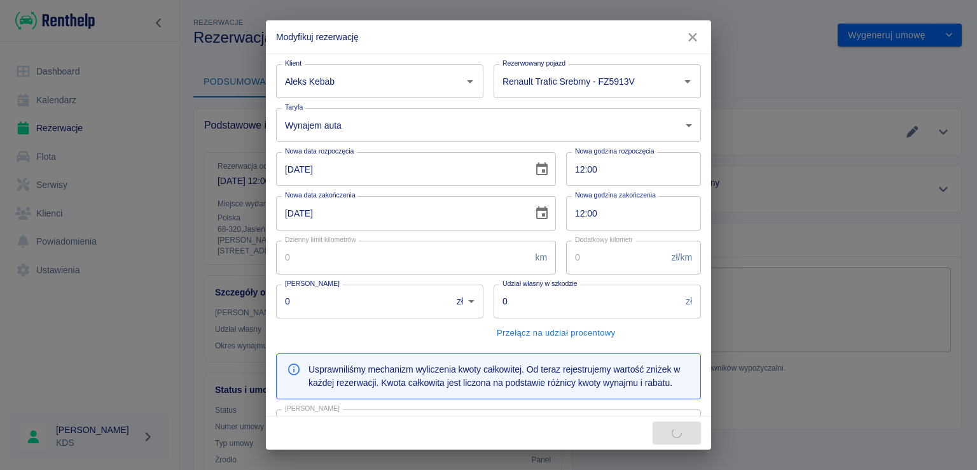
type input "1000"
type input "5000"
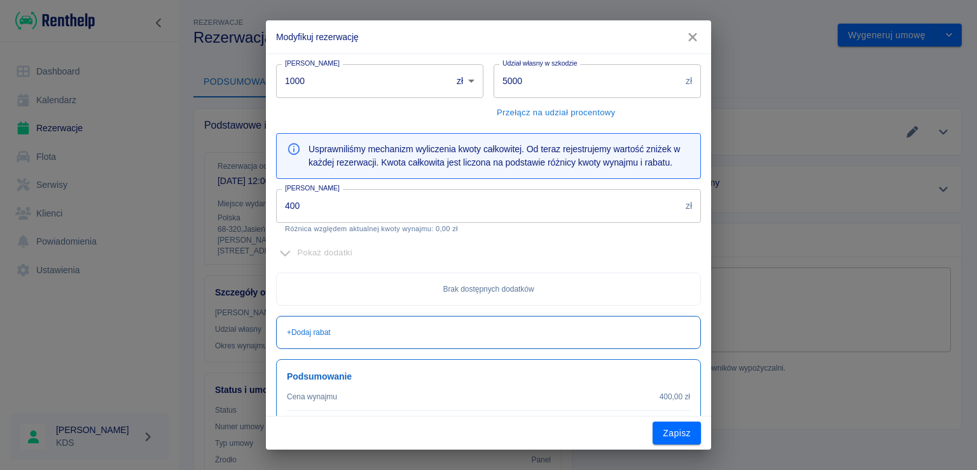
scroll to position [267, 0]
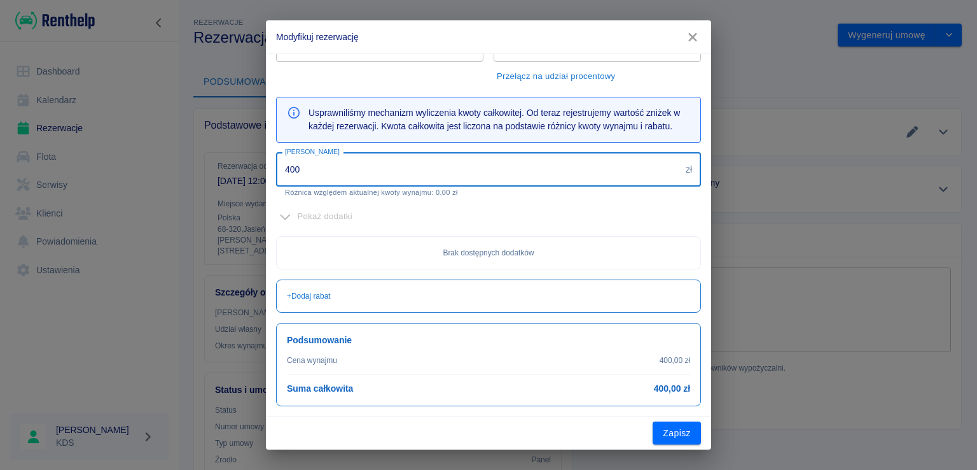
click at [321, 174] on input "400" at bounding box center [478, 170] width 405 height 34
type input "300"
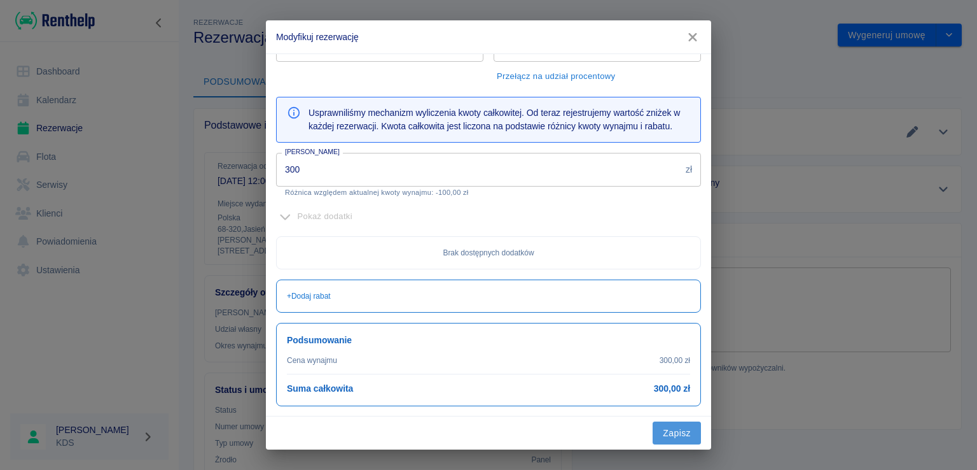
click at [697, 437] on button "Zapisz" at bounding box center [677, 433] width 48 height 24
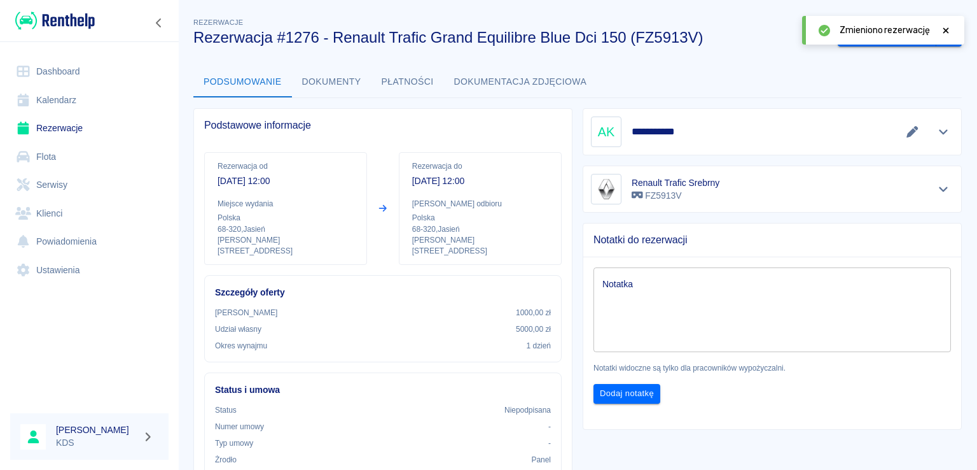
drag, startPoint x: 944, startPoint y: 26, endPoint x: 950, endPoint y: 34, distance: 9.5
click at [944, 26] on icon at bounding box center [945, 30] width 11 height 9
click at [48, 105] on link "Kalendarz" at bounding box center [89, 100] width 158 height 29
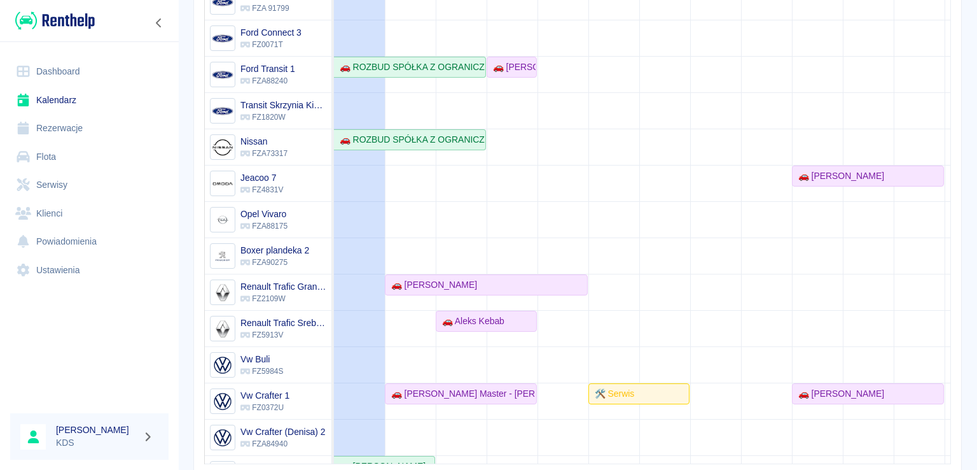
scroll to position [191, 0]
click at [423, 288] on div "🚗 [PERSON_NAME]" at bounding box center [431, 283] width 91 height 13
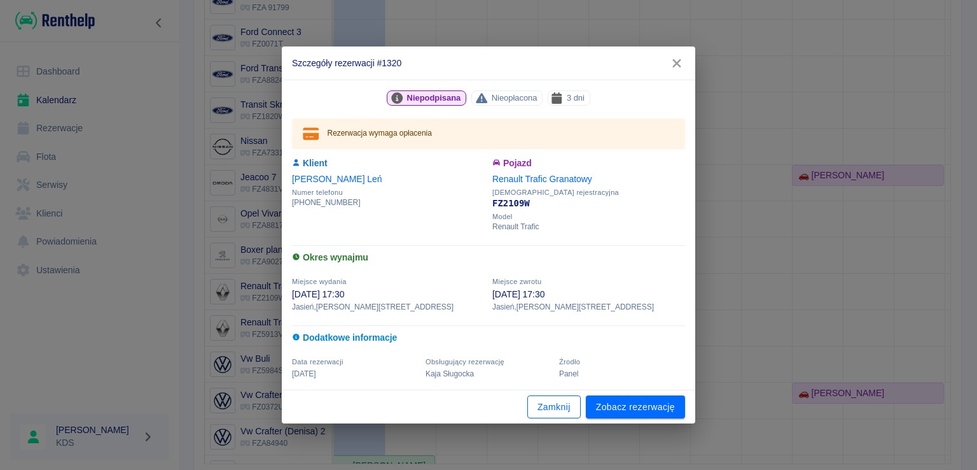
click at [557, 410] on button "Zamknij" at bounding box center [554, 407] width 53 height 24
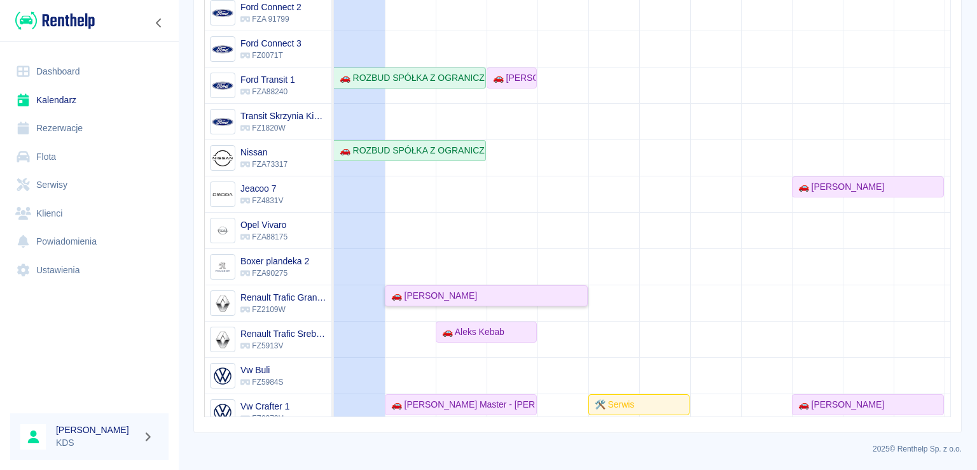
scroll to position [34, 0]
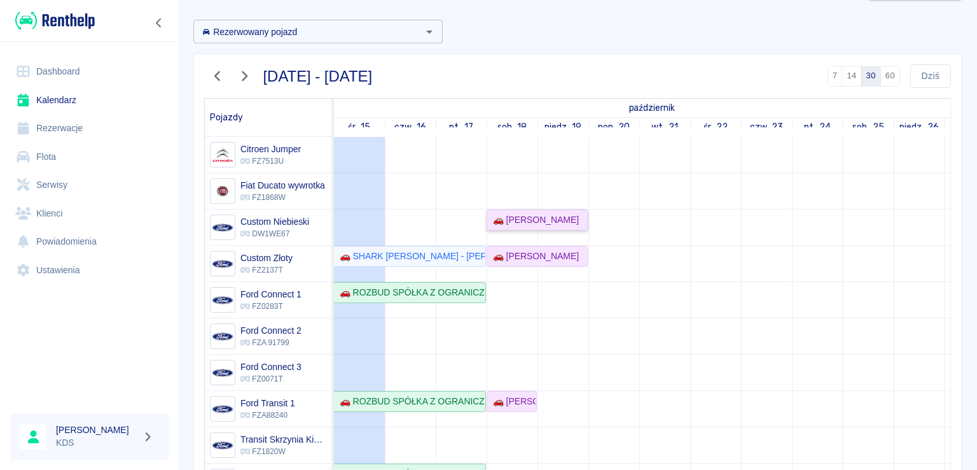
click at [500, 219] on div "🚗 [PERSON_NAME]" at bounding box center [533, 219] width 91 height 13
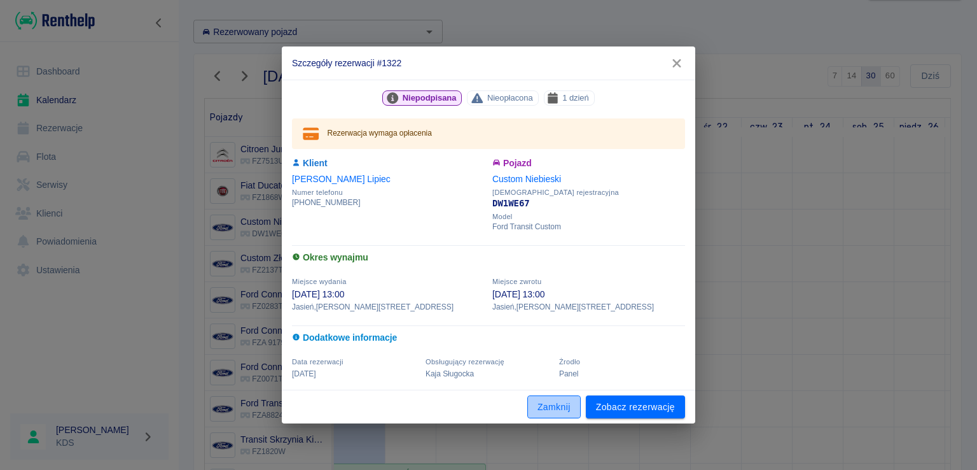
click at [566, 405] on button "Zamknij" at bounding box center [554, 407] width 53 height 24
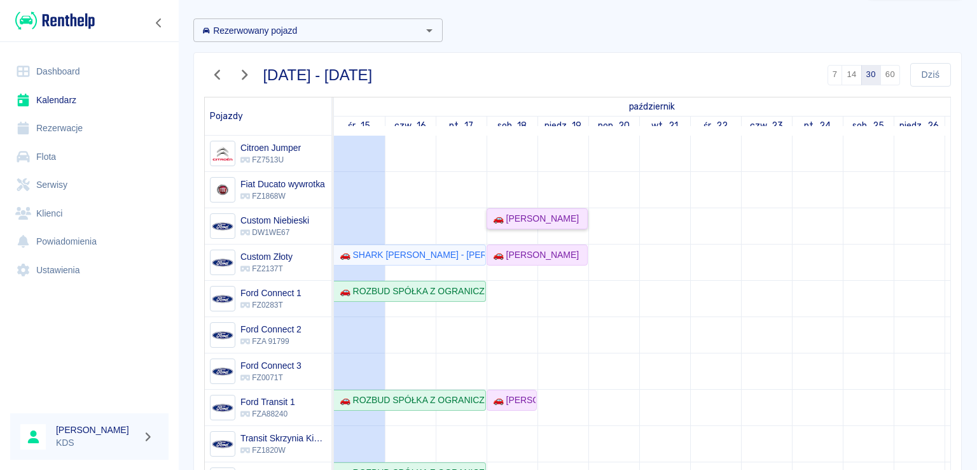
scroll to position [47, 0]
click at [219, 82] on button "button" at bounding box center [217, 76] width 27 height 24
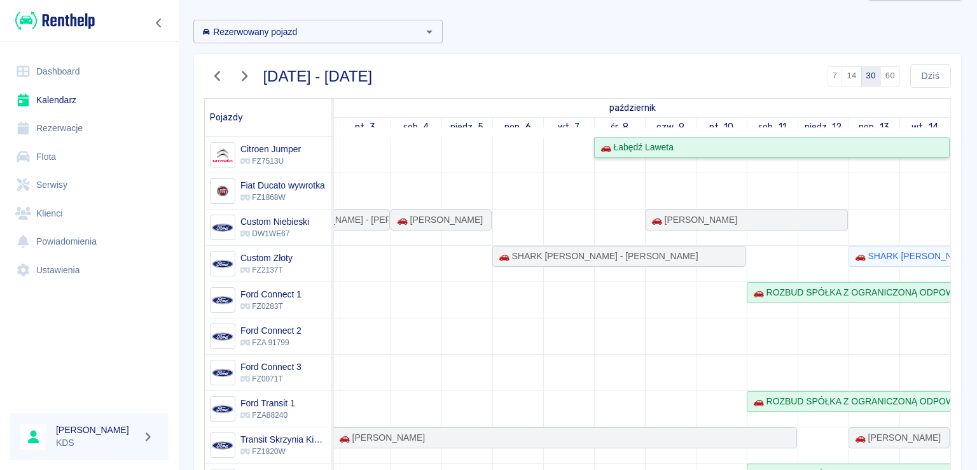
click at [753, 154] on link "🚗 Łabędź Laweta" at bounding box center [772, 147] width 356 height 21
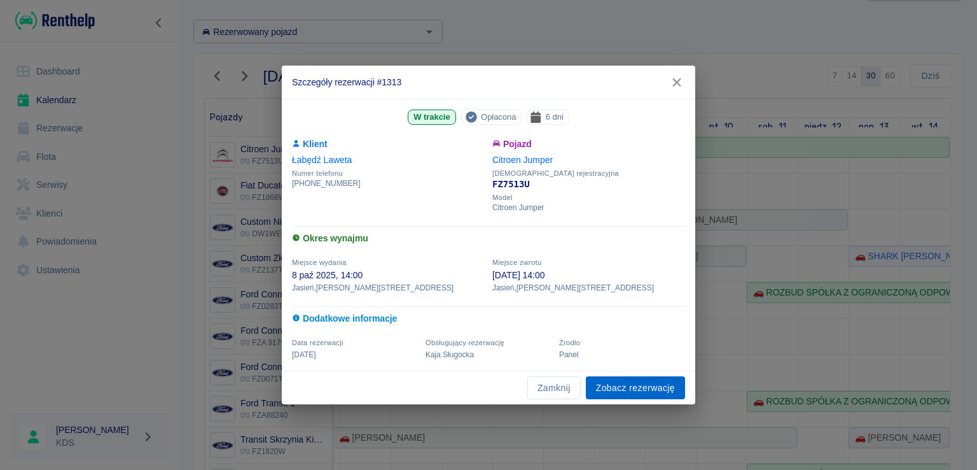
click at [606, 396] on link "Zobacz rezerwację" at bounding box center [635, 388] width 99 height 24
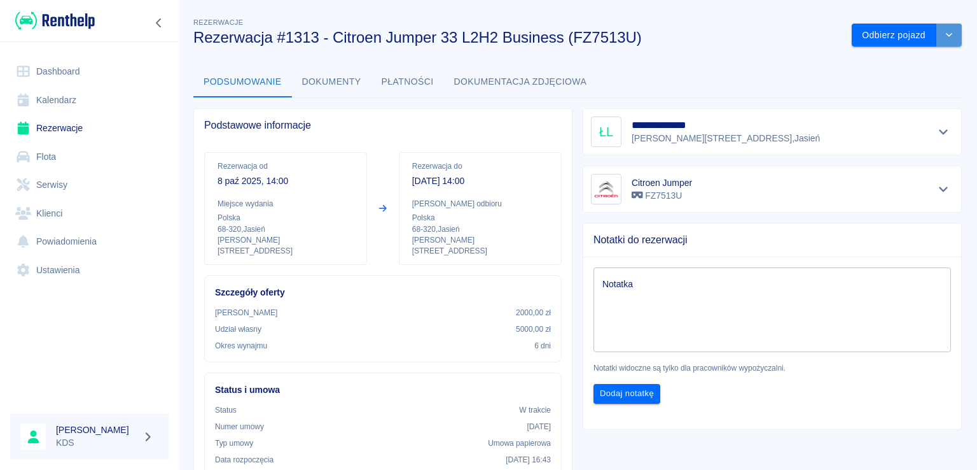
click at [944, 36] on icon "drop-down" at bounding box center [949, 35] width 10 height 8
click at [882, 64] on li "Przedłuż rezerwację" at bounding box center [898, 62] width 100 height 21
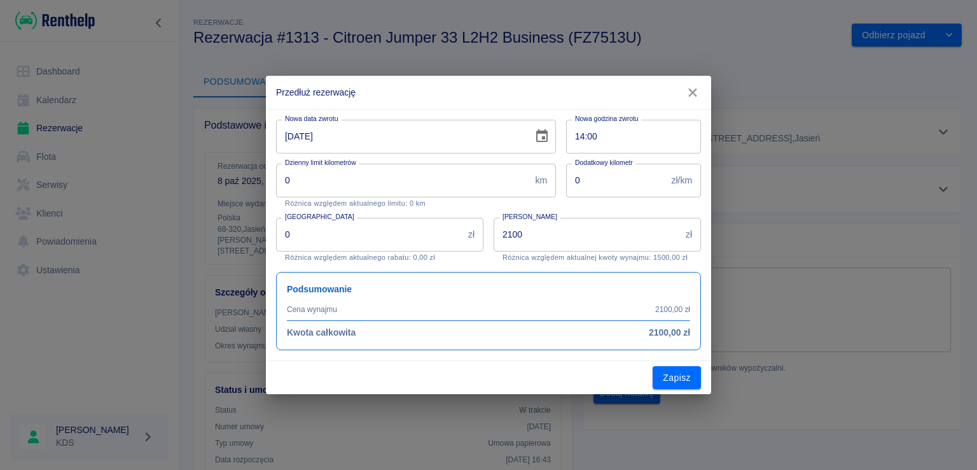
type input "2100"
click at [694, 92] on icon "button" at bounding box center [692, 92] width 8 height 8
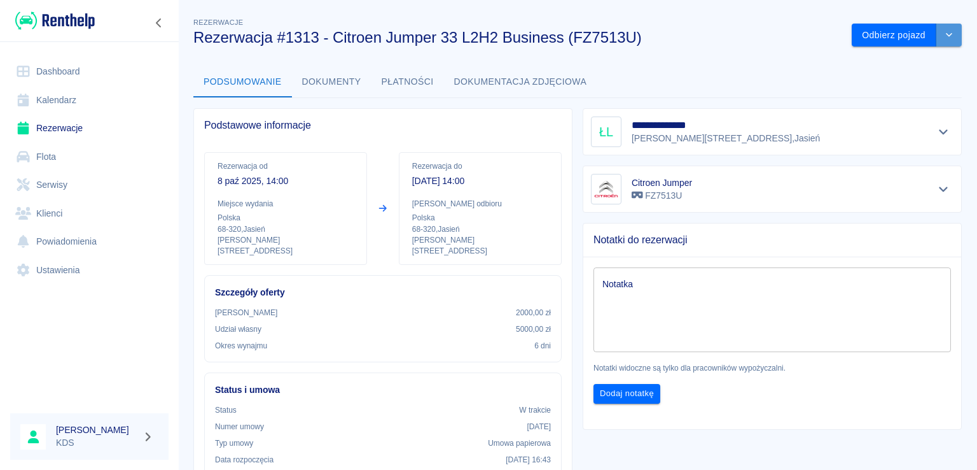
click at [946, 38] on button "drop-down" at bounding box center [949, 36] width 25 height 24
click at [867, 66] on li "Przedłuż rezerwację" at bounding box center [898, 62] width 100 height 21
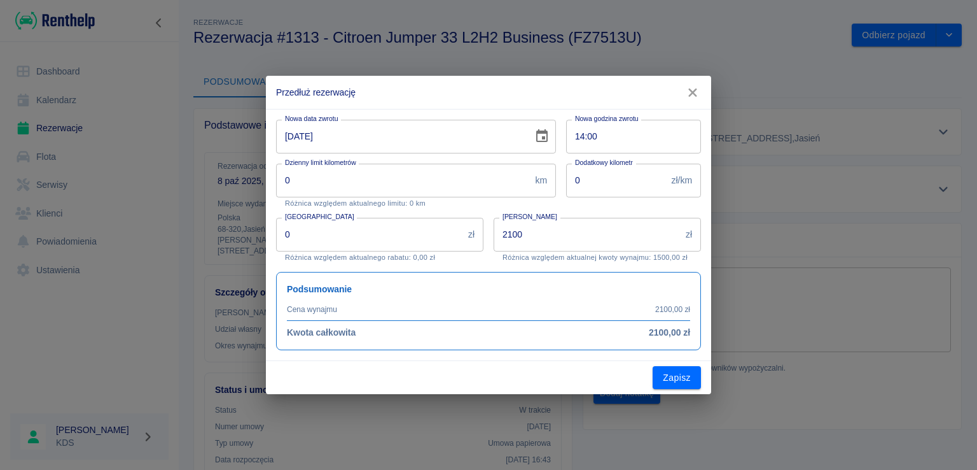
click at [390, 143] on input "[DATE]" at bounding box center [400, 137] width 248 height 34
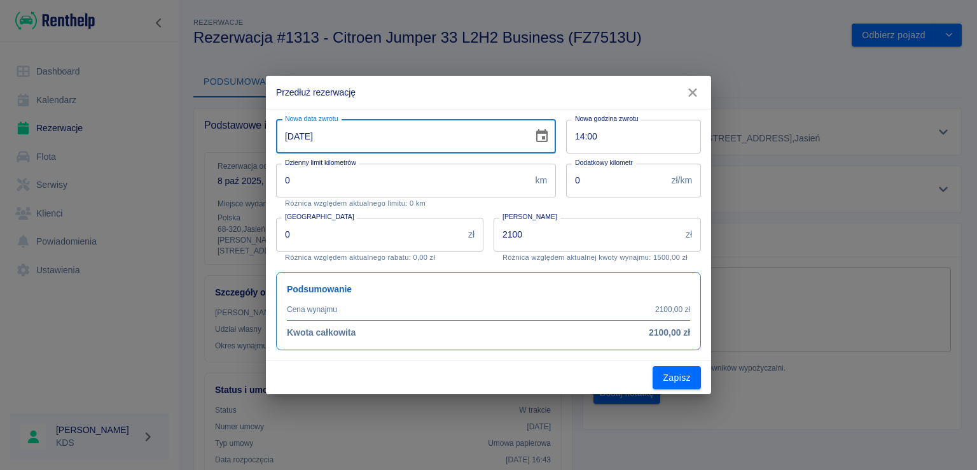
click at [494, 130] on input "[DATE]" at bounding box center [400, 137] width 248 height 34
click at [552, 135] on button "Choose date, selected date is 14 paź 2025" at bounding box center [541, 135] width 25 height 25
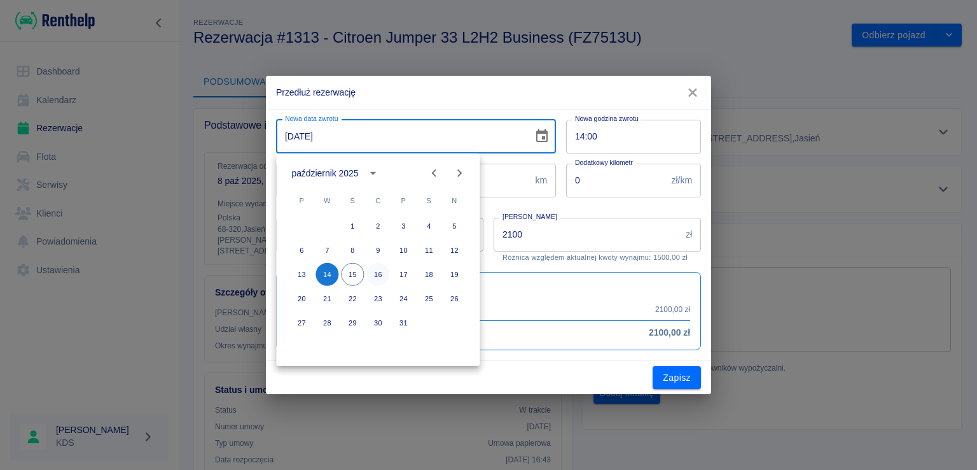
click at [378, 276] on button "16" at bounding box center [378, 274] width 23 height 23
type input "[DATE]"
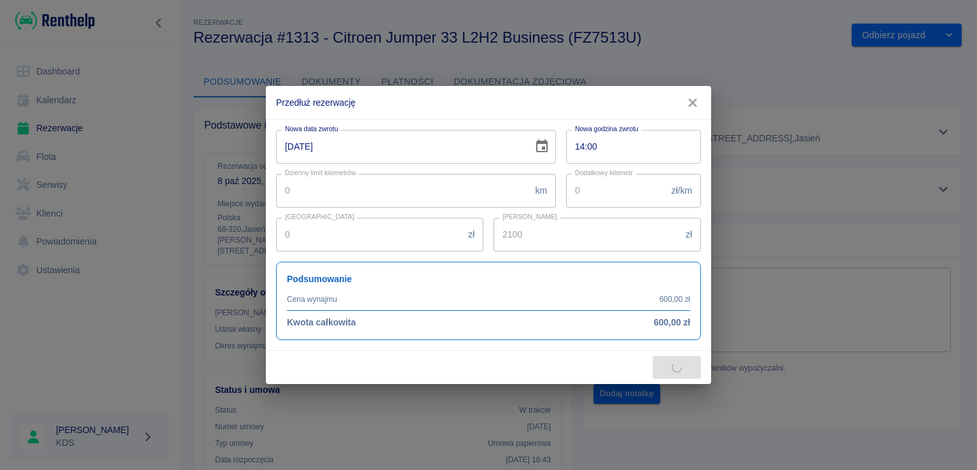
type input "2800"
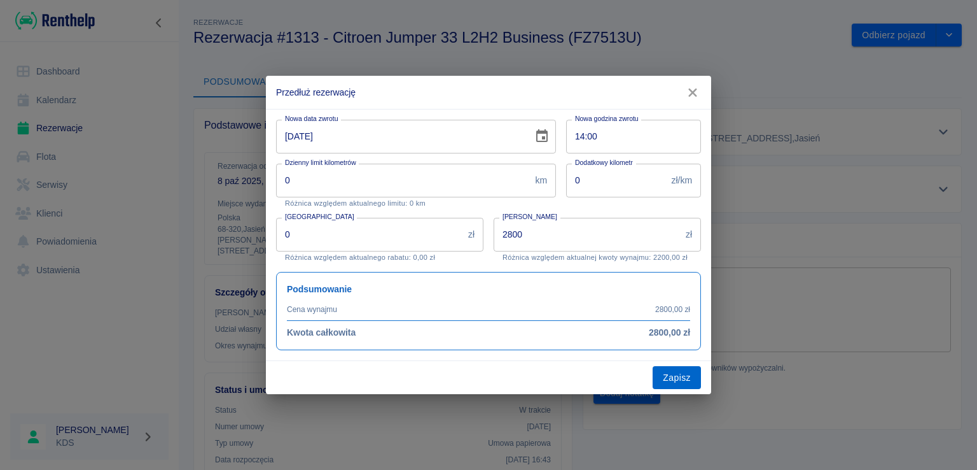
click at [679, 368] on button "Zapisz" at bounding box center [677, 378] width 48 height 24
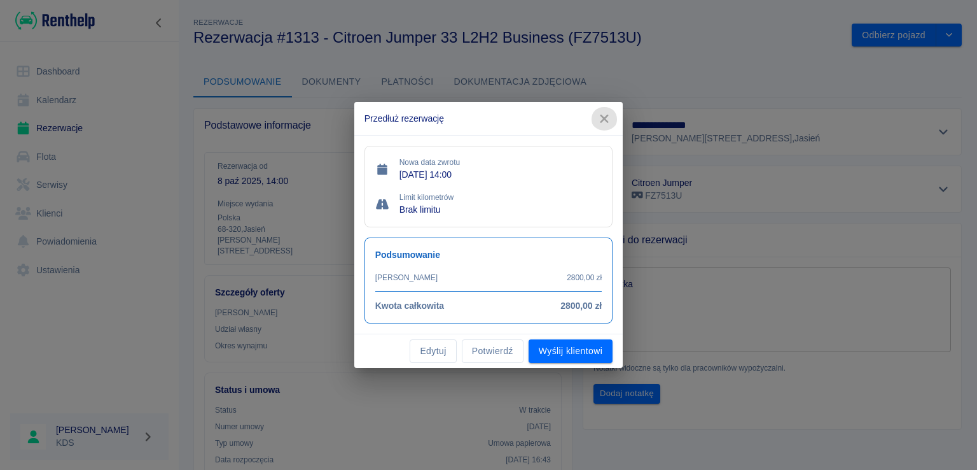
click at [608, 118] on icon "button" at bounding box center [604, 118] width 17 height 13
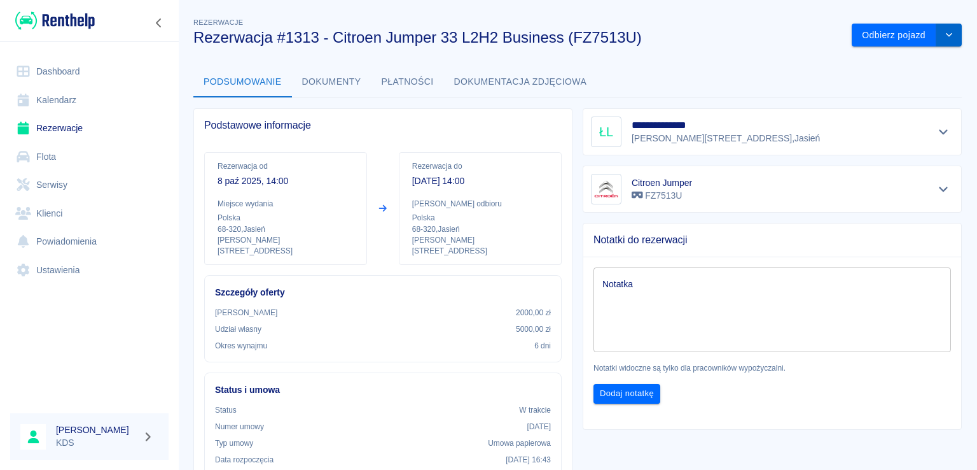
click at [941, 43] on button "drop-down" at bounding box center [949, 36] width 25 height 24
click at [868, 62] on li "Przedłuż rezerwację" at bounding box center [898, 62] width 100 height 21
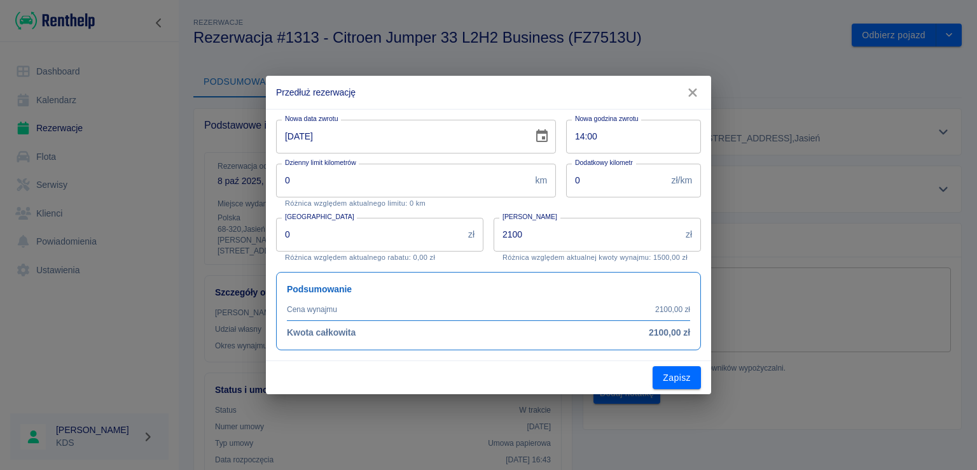
click at [445, 141] on input "[DATE]" at bounding box center [400, 137] width 248 height 34
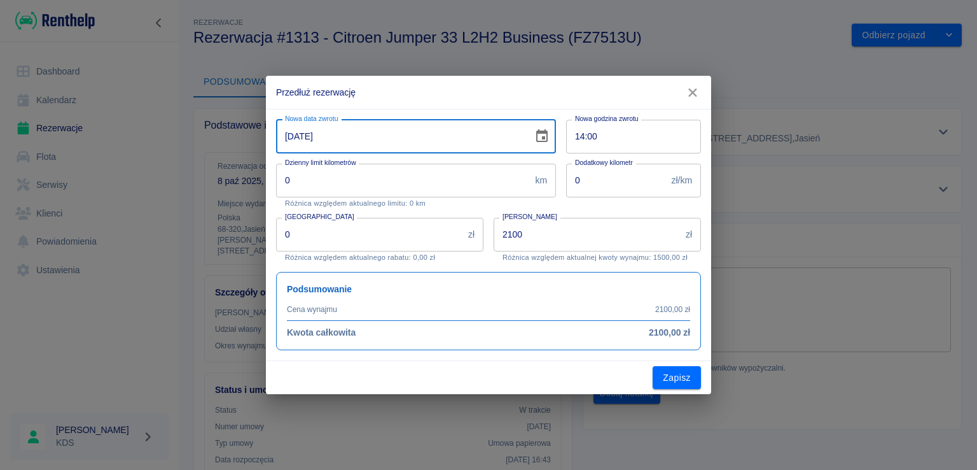
click at [545, 129] on icon "Choose date, selected date is 14 paź 2025" at bounding box center [541, 135] width 11 height 13
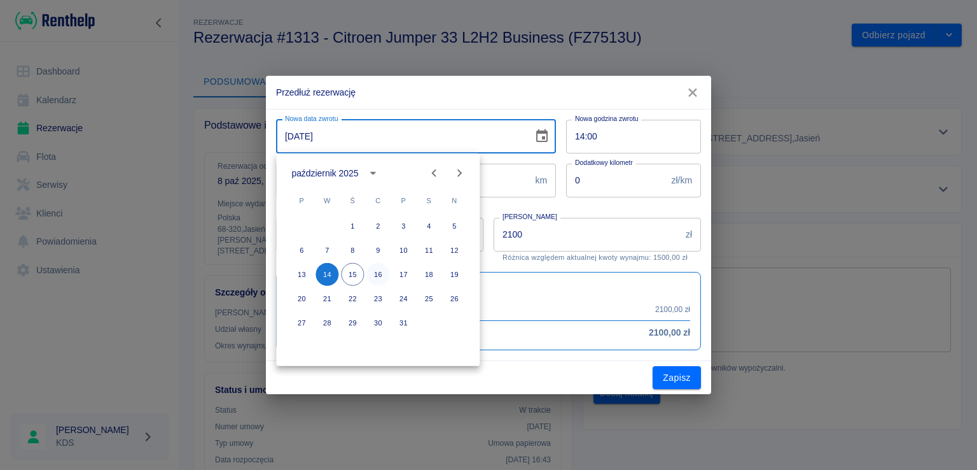
click at [374, 279] on button "16" at bounding box center [378, 274] width 23 height 23
type input "[DATE]"
type input "2800"
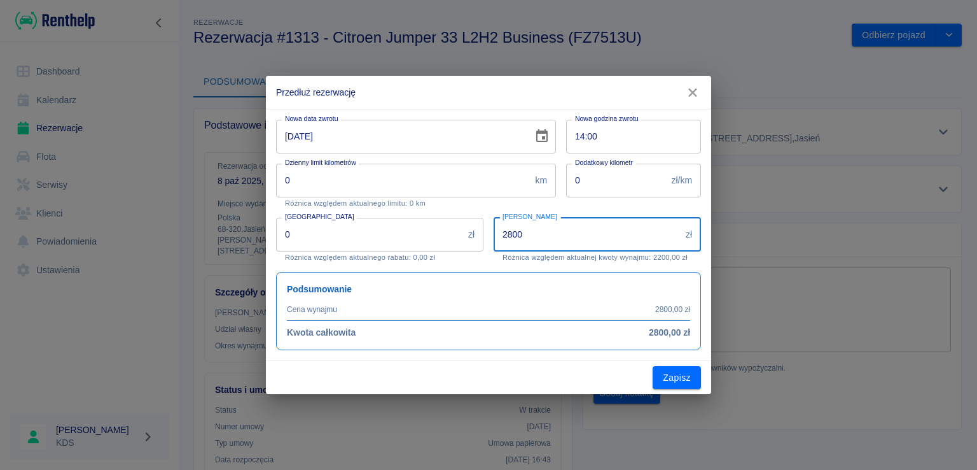
click at [559, 231] on input "2800" at bounding box center [587, 235] width 187 height 34
click at [675, 373] on button "Zapisz" at bounding box center [677, 378] width 48 height 24
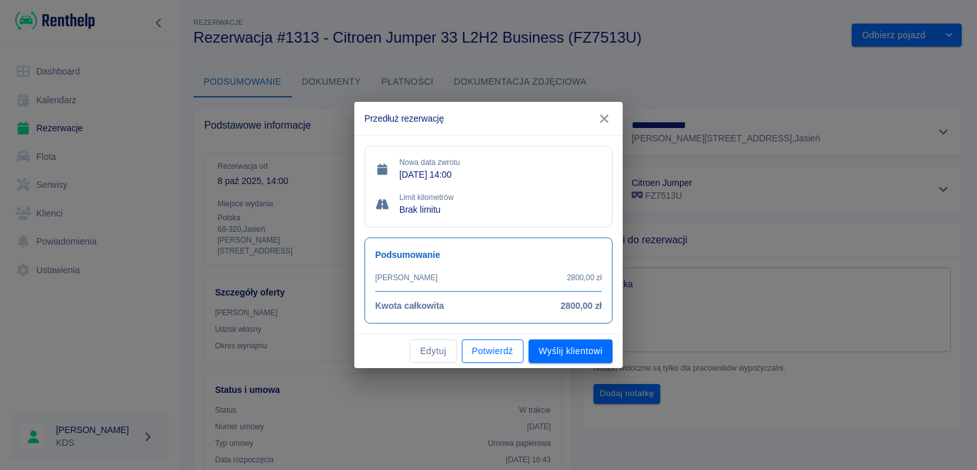
click at [507, 355] on button "Potwierdź" at bounding box center [493, 351] width 62 height 24
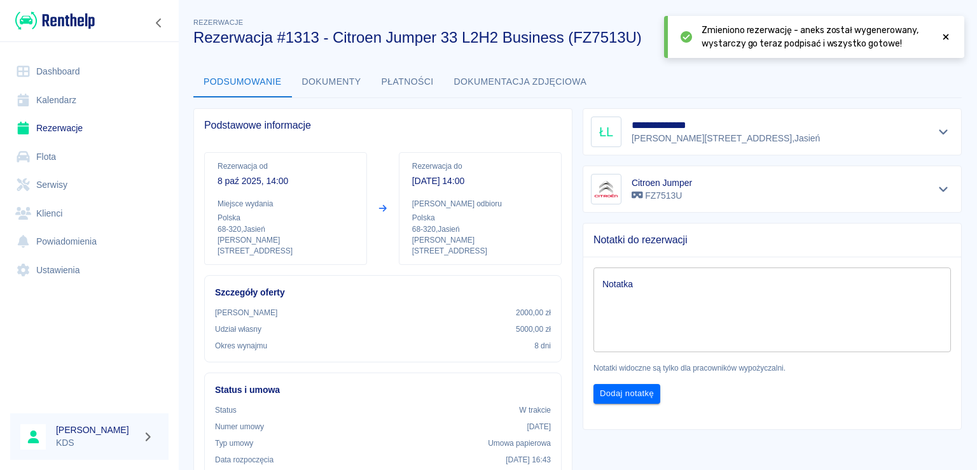
click at [951, 38] on div "Zmieniono rezerwację - aneks został wygenerowany, wystarczy go teraz podpisać i…" at bounding box center [814, 37] width 300 height 42
click at [949, 38] on icon at bounding box center [945, 36] width 11 height 9
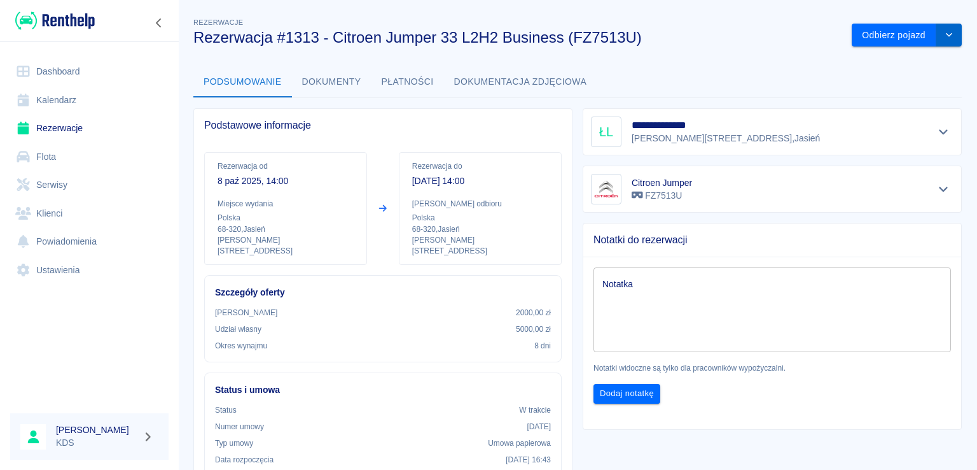
click at [942, 41] on button "drop-down" at bounding box center [949, 36] width 25 height 24
click at [892, 64] on li "Przedłuż rezerwację" at bounding box center [898, 62] width 100 height 21
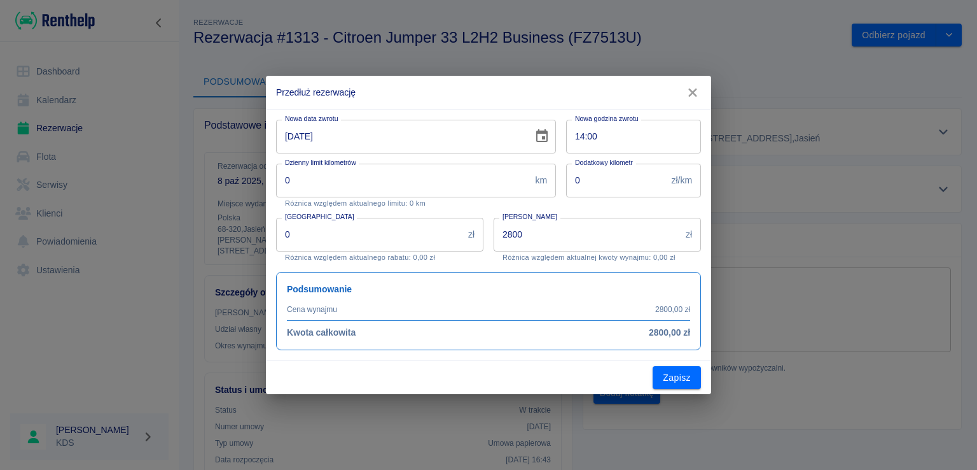
click at [537, 230] on input "2800" at bounding box center [587, 235] width 187 height 34
type input "2"
type input "800"
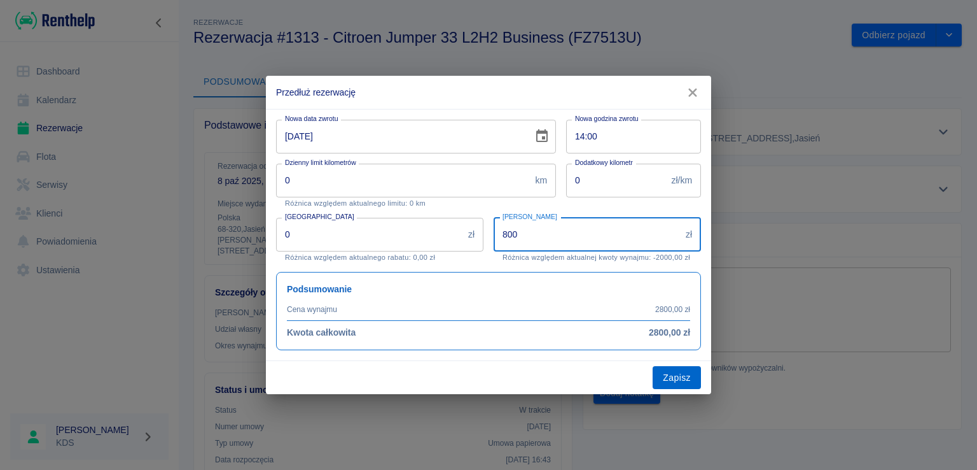
click at [680, 372] on button "Zapisz" at bounding box center [677, 378] width 48 height 24
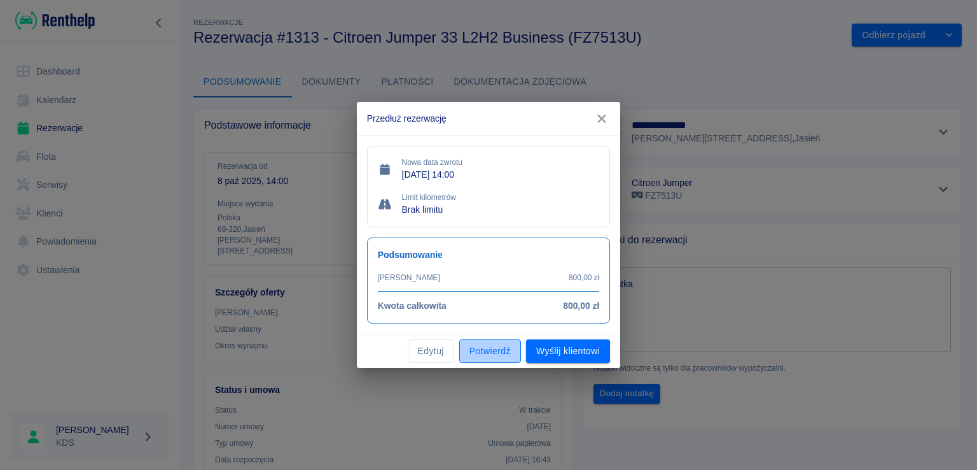
click at [489, 353] on button "Potwierdź" at bounding box center [490, 351] width 62 height 24
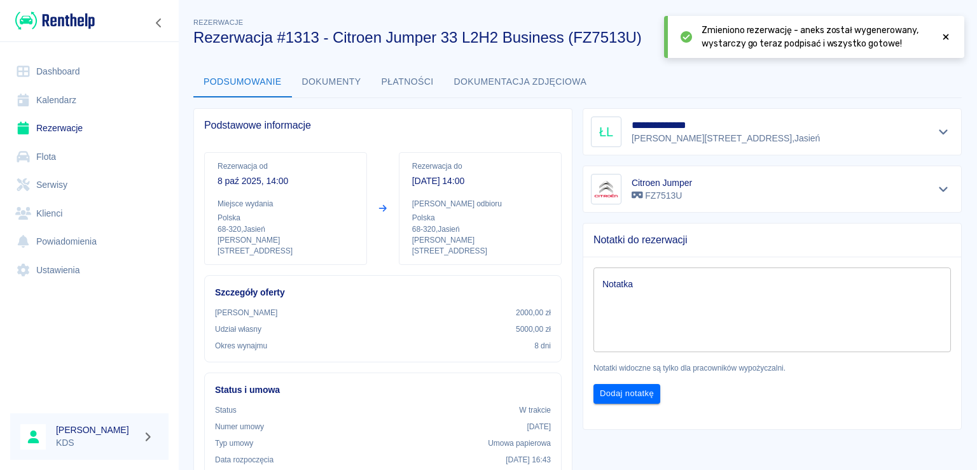
click at [80, 101] on link "Kalendarz" at bounding box center [89, 100] width 158 height 29
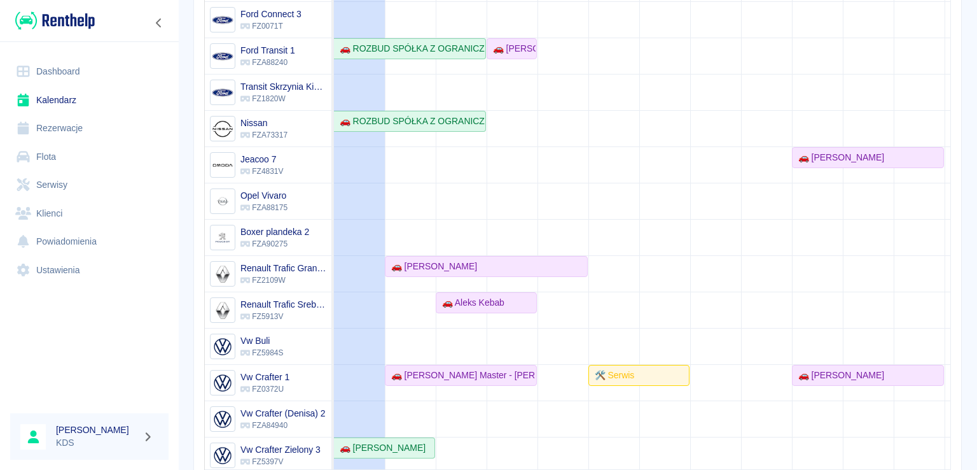
scroll to position [225, 0]
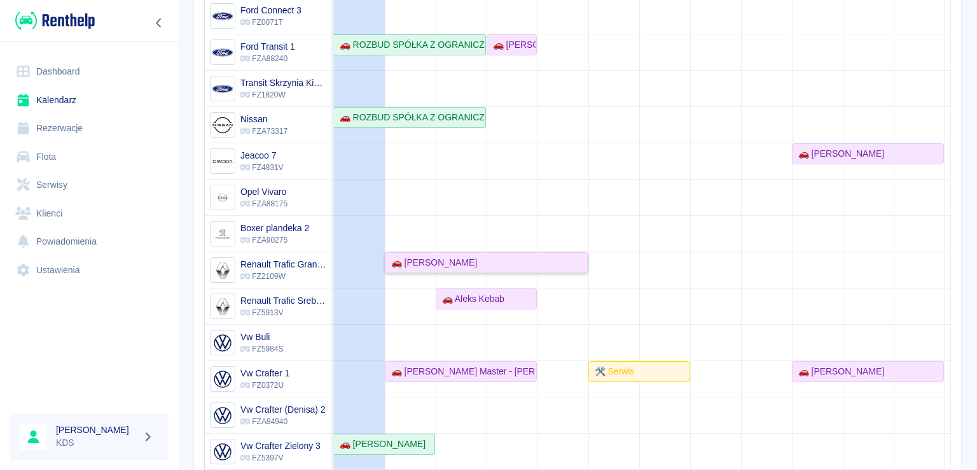
click at [417, 256] on div "🚗 [PERSON_NAME]" at bounding box center [431, 262] width 91 height 13
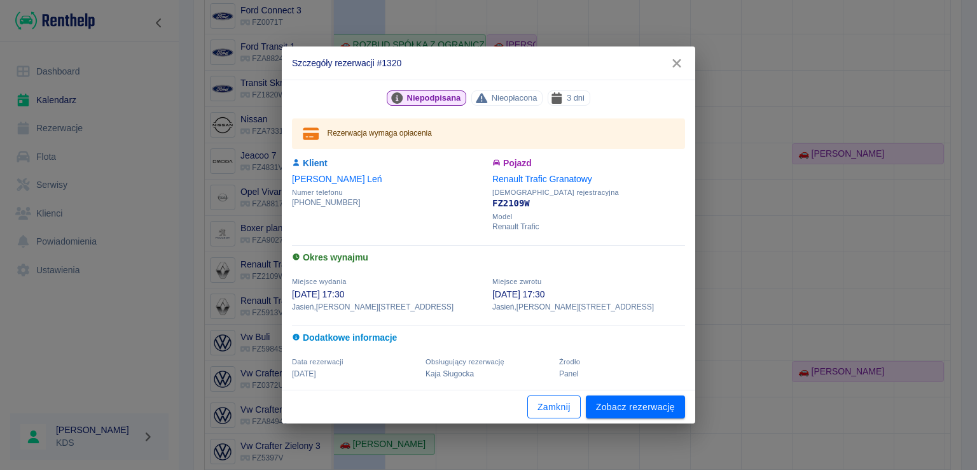
click at [561, 417] on button "Zamknij" at bounding box center [554, 407] width 53 height 24
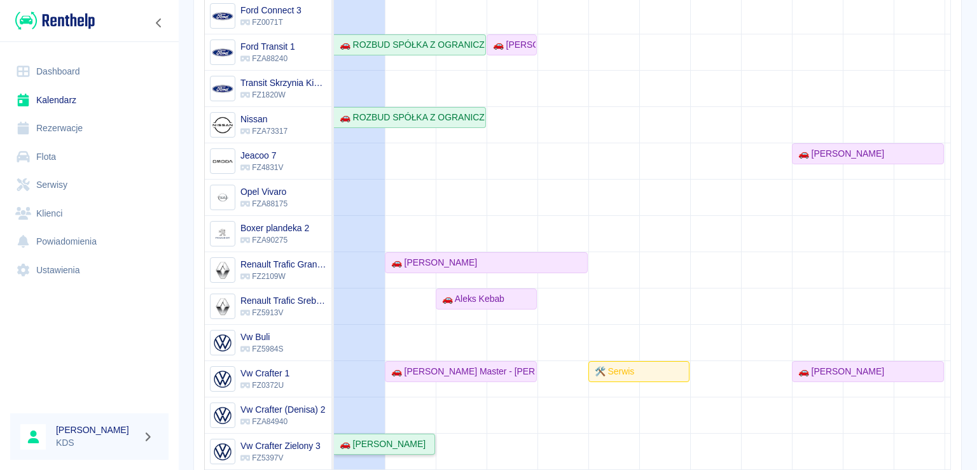
click at [407, 437] on div "🚗 [PERSON_NAME]" at bounding box center [380, 443] width 91 height 13
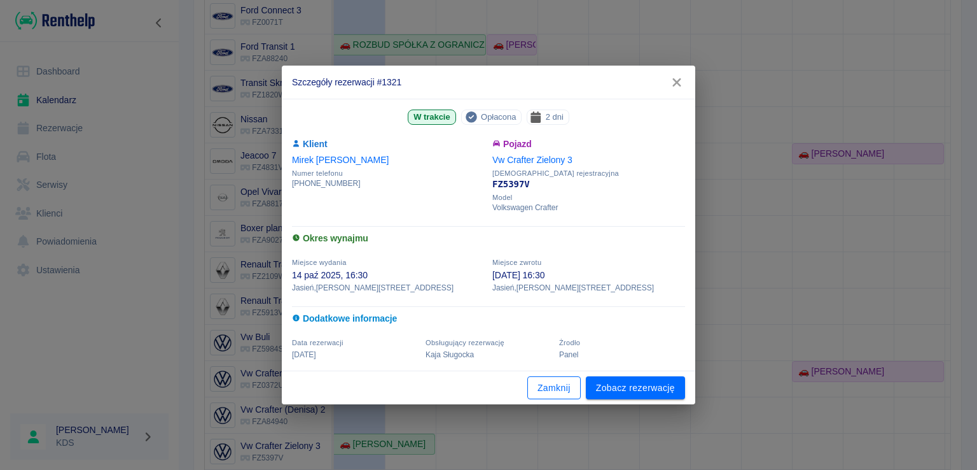
click at [573, 386] on button "Zamknij" at bounding box center [554, 388] width 53 height 24
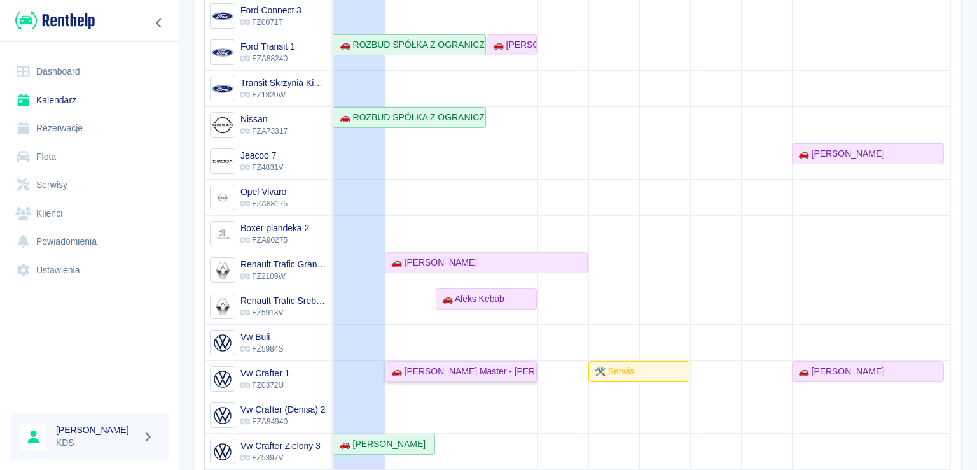
click at [426, 365] on div "🚗 [PERSON_NAME] Master - [PERSON_NAME]" at bounding box center [461, 371] width 150 height 13
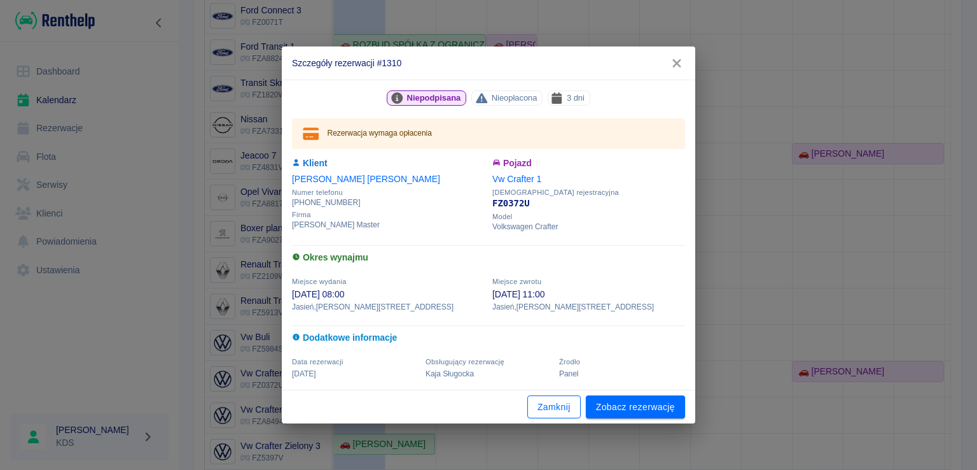
click at [564, 405] on button "Zamknij" at bounding box center [554, 407] width 53 height 24
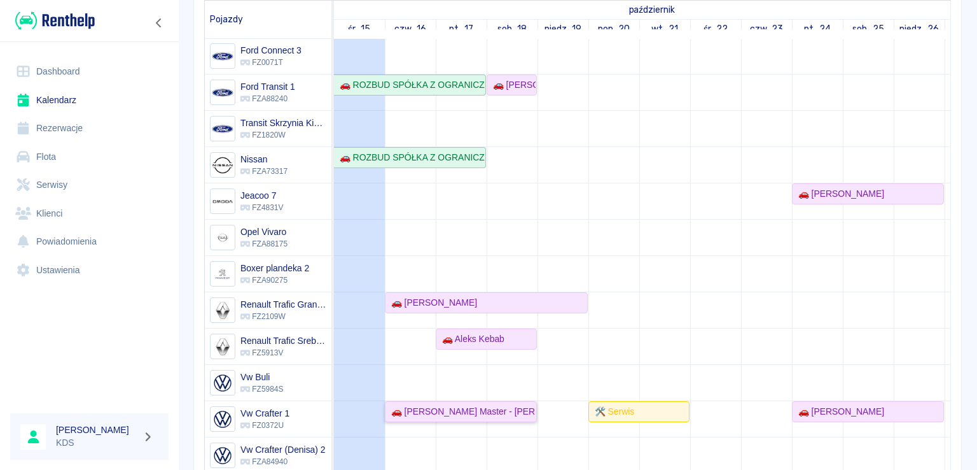
scroll to position [191, 0]
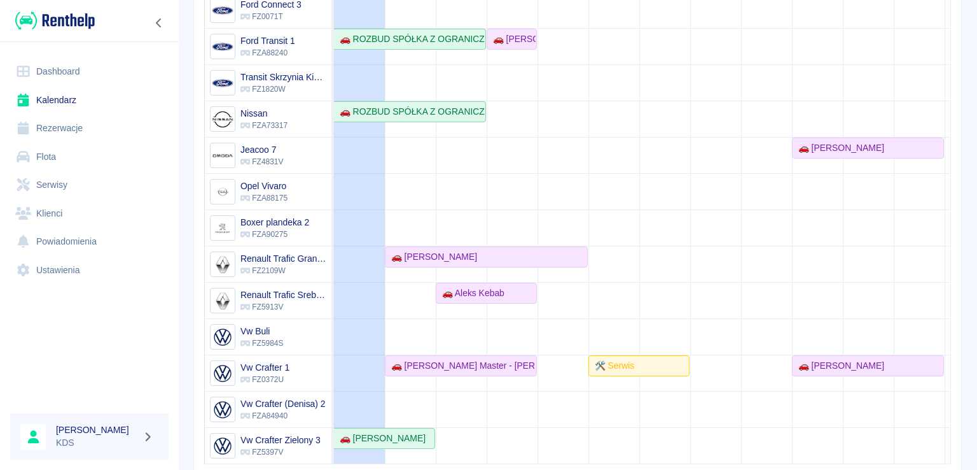
drag, startPoint x: 648, startPoint y: 172, endPoint x: 667, endPoint y: 174, distance: 19.1
click at [648, 172] on td at bounding box center [664, 119] width 51 height 688
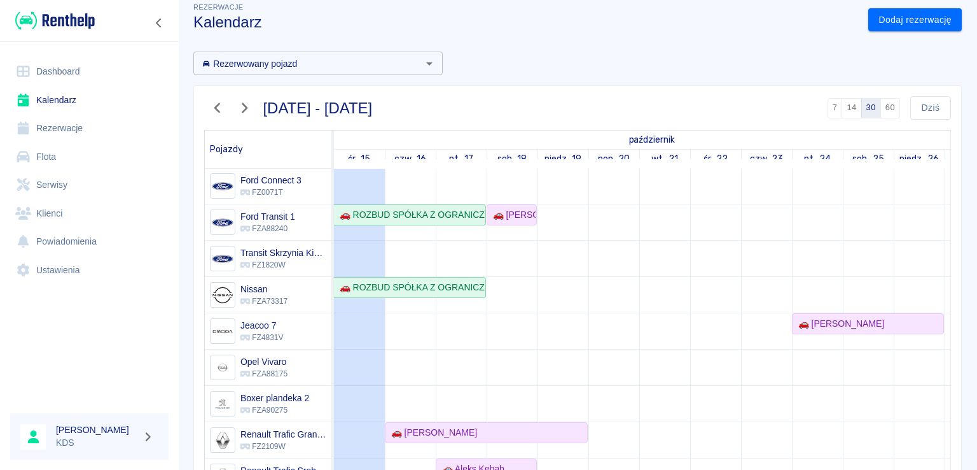
scroll to position [13, 0]
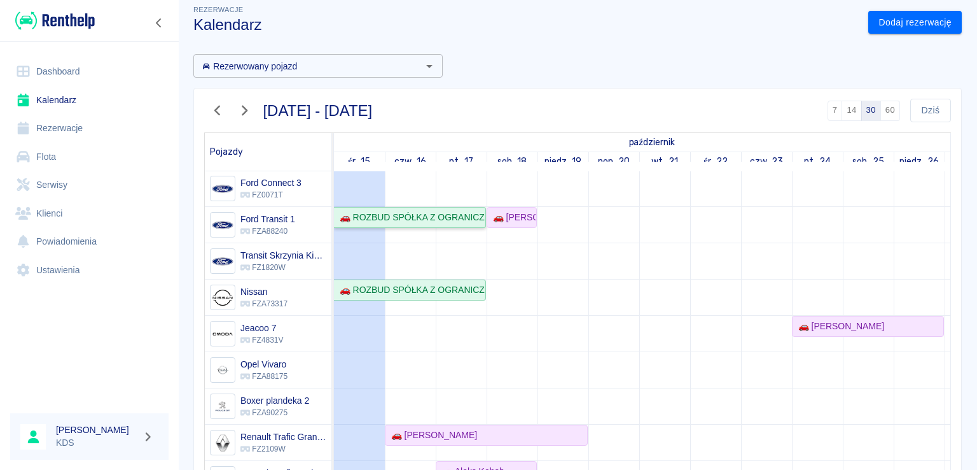
click at [417, 216] on link "🚗 ROZBUD SPÓŁKA Z OGRANICZONĄ ODPOWIEDZIALNOŚCIĄ SPÓŁKA KOMANDYTOWA - [PERSON_N…" at bounding box center [410, 217] width 152 height 21
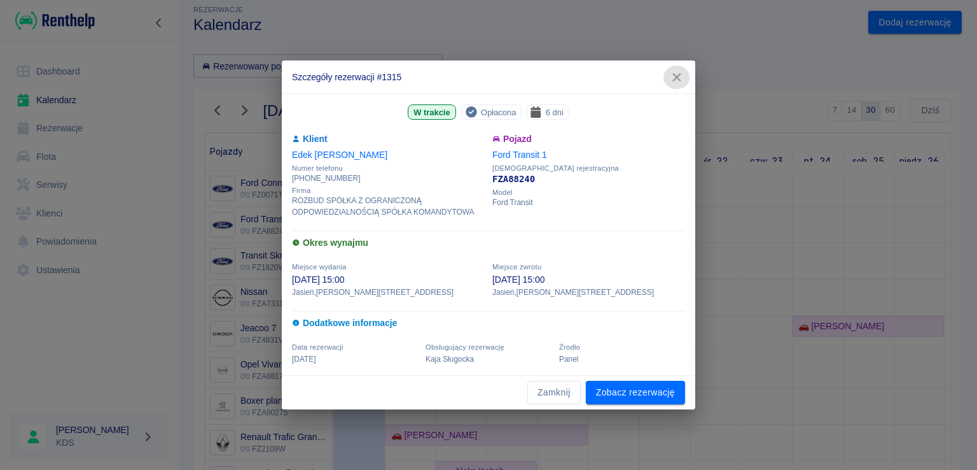
click at [673, 78] on icon "button" at bounding box center [677, 77] width 17 height 13
